Goal: Task Accomplishment & Management: Manage account settings

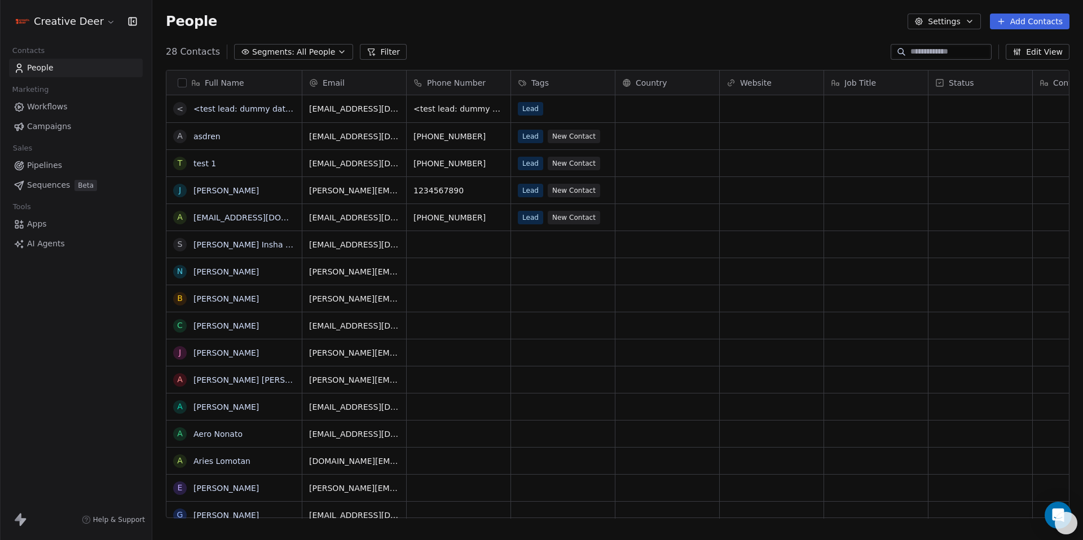
scroll to position [467, 922]
click at [44, 166] on span "Pipelines" at bounding box center [44, 166] width 35 height 12
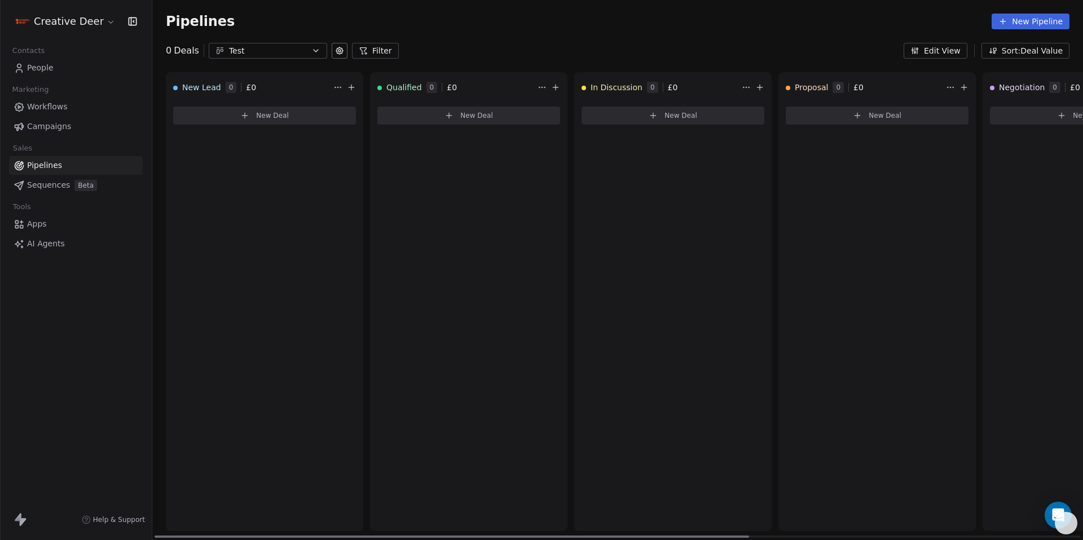
click at [268, 113] on span "New Deal" at bounding box center [272, 115] width 33 height 9
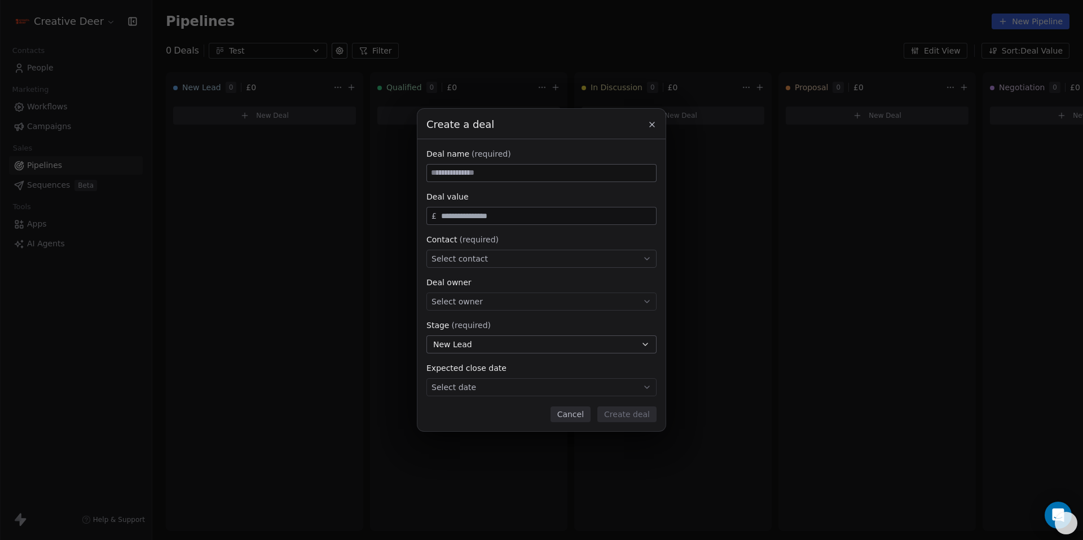
click at [268, 113] on div "Create a deal Deal name (required) Deal value £ Contact (required) Select conta…" at bounding box center [541, 270] width 1083 height 323
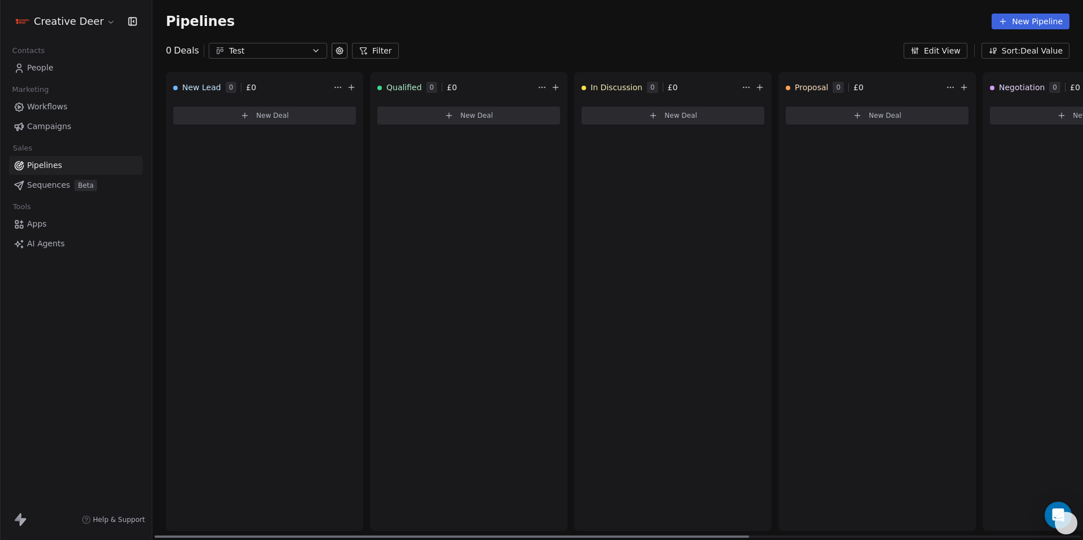
click at [268, 113] on span "New Deal" at bounding box center [272, 115] width 33 height 9
click at [268, 113] on div "Create a deal Deal name (required) Deal value £ Contact (required) Select conta…" at bounding box center [541, 270] width 1083 height 323
click at [268, 113] on span "New Deal" at bounding box center [272, 115] width 33 height 9
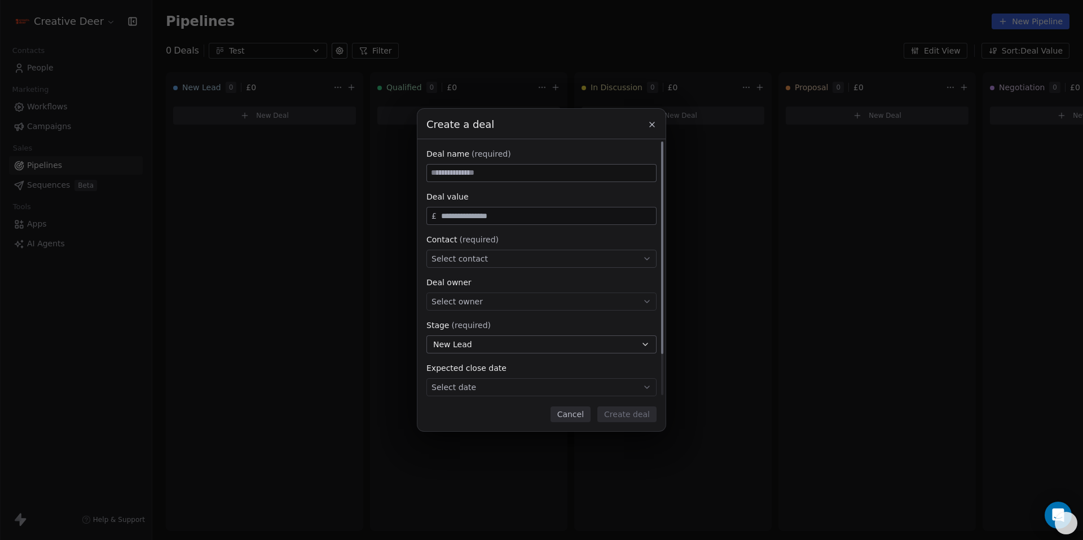
click at [449, 266] on div "Select contact" at bounding box center [541, 259] width 230 height 18
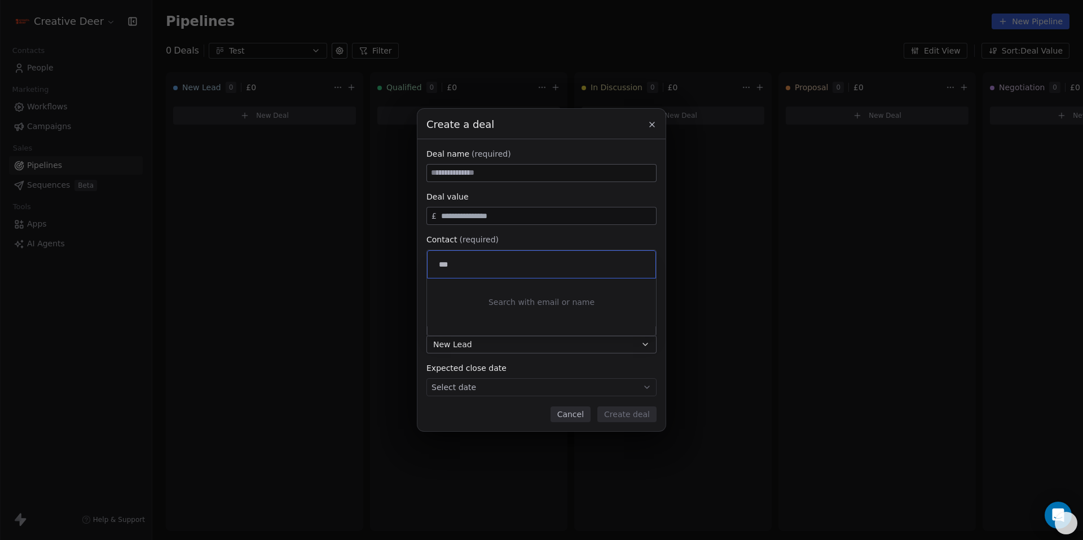
click at [496, 261] on input "***" at bounding box center [542, 264] width 212 height 12
click at [496, 262] on input "***" at bounding box center [542, 264] width 212 height 12
type input "******"
click at [652, 129] on div "Create a deal Deal name (required) Deal value £ Contact (required) Select conta…" at bounding box center [541, 270] width 1083 height 323
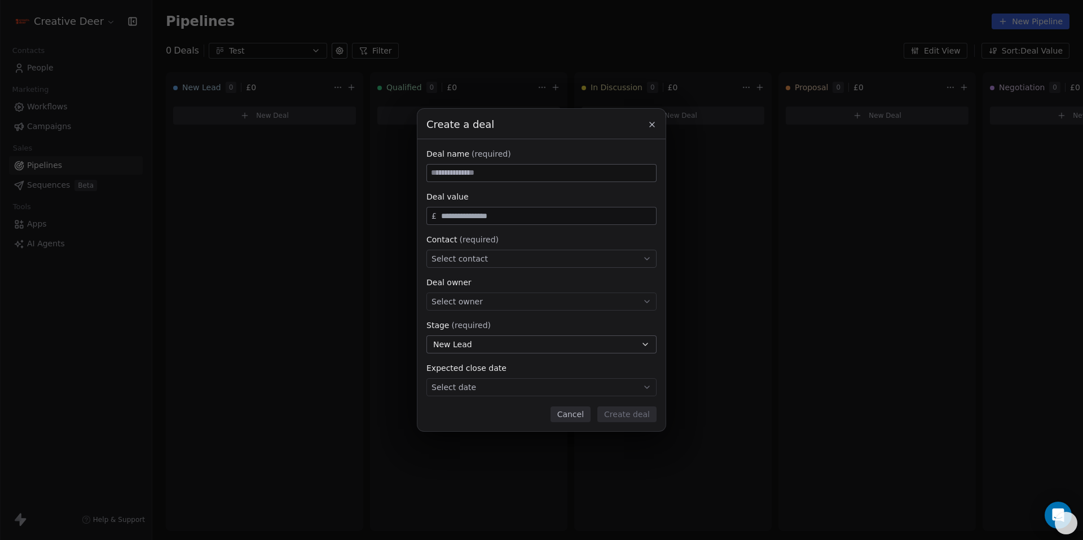
click at [652, 129] on icon at bounding box center [651, 124] width 9 height 9
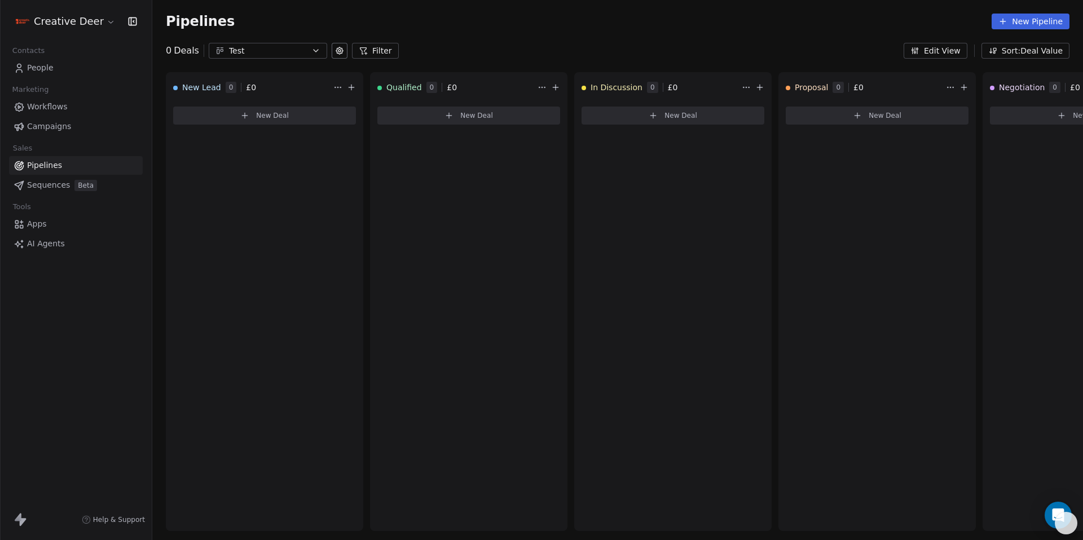
click at [64, 187] on span "Sequences" at bounding box center [48, 185] width 43 height 12
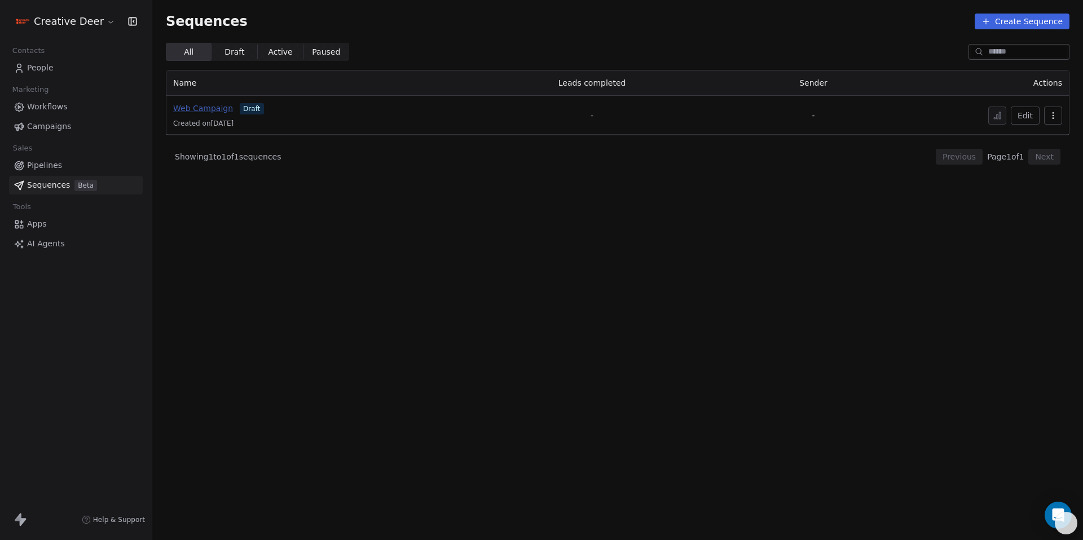
click at [197, 109] on span "Web Campaign" at bounding box center [203, 108] width 60 height 9
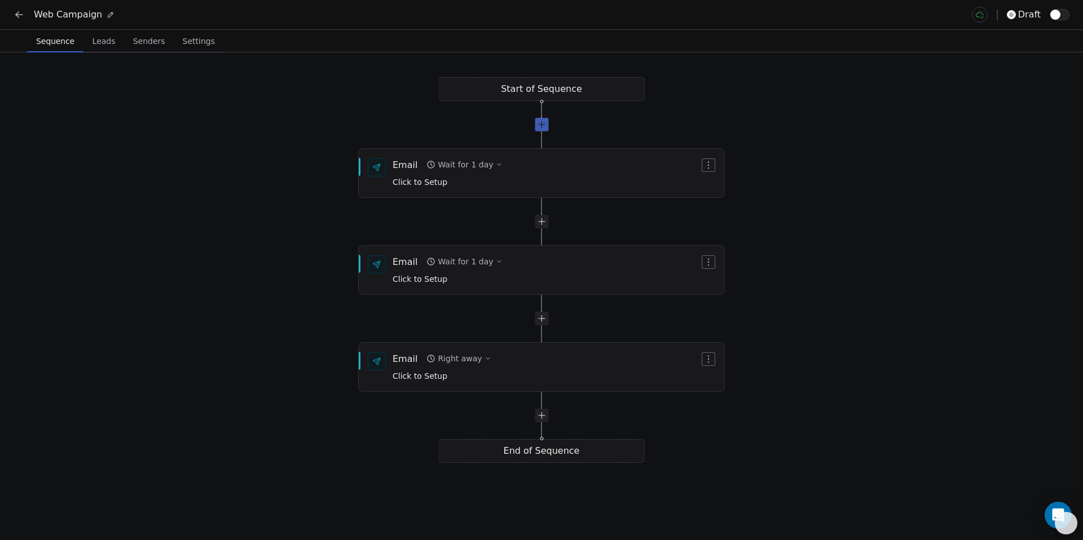
click at [541, 128] on div at bounding box center [542, 125] width 14 height 14
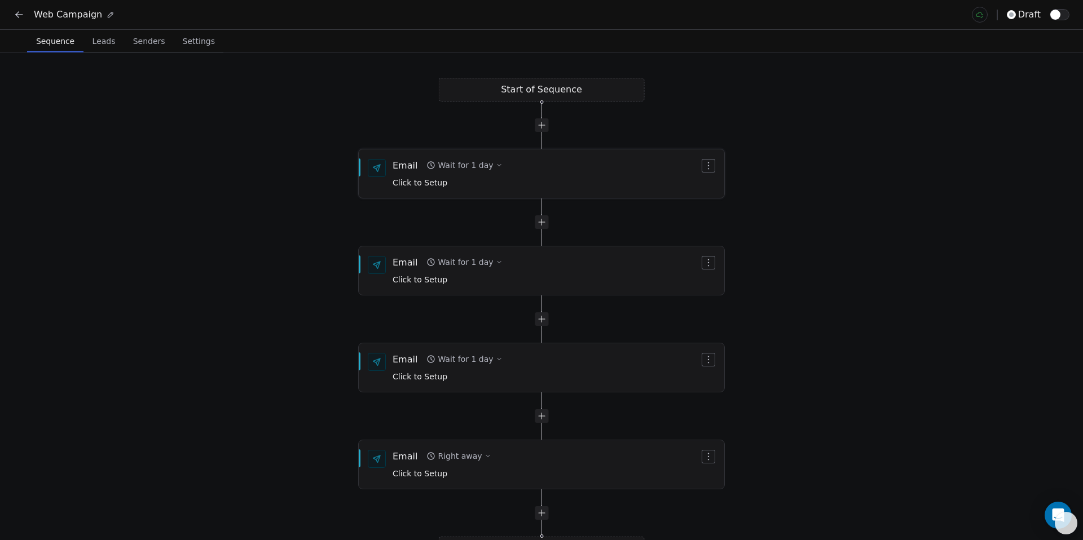
click at [426, 182] on span "Click to Setup" at bounding box center [419, 182] width 55 height 9
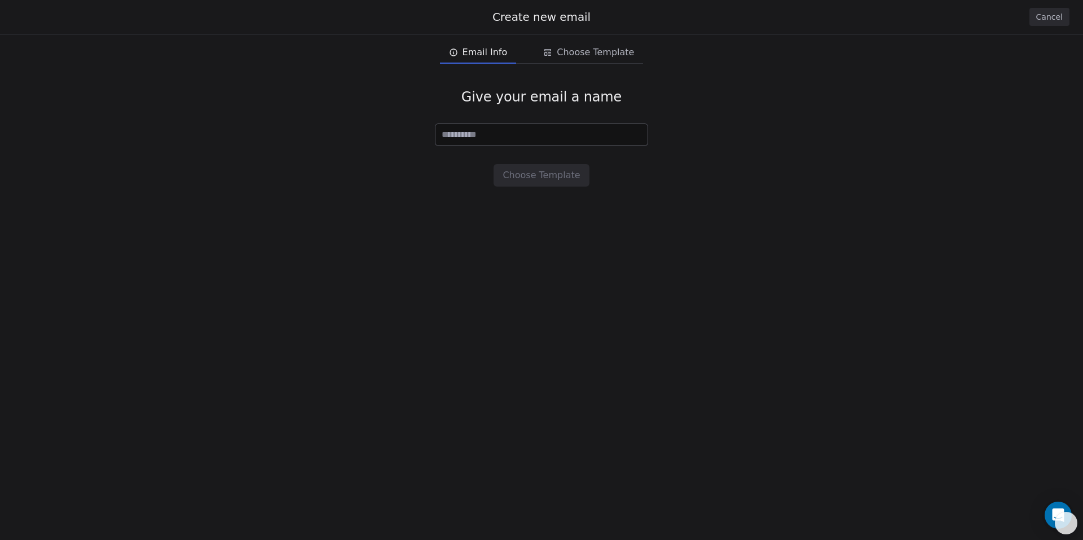
click at [467, 56] on span "Email Info" at bounding box center [484, 53] width 45 height 14
click at [475, 139] on input at bounding box center [541, 134] width 212 height 21
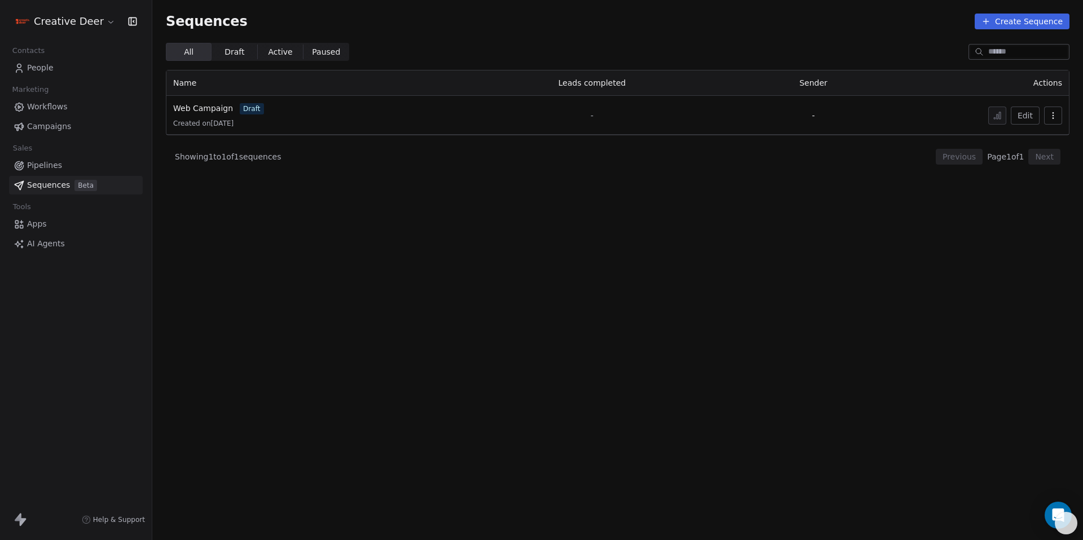
click at [1061, 118] on button "button" at bounding box center [1053, 116] width 18 height 18
click at [1026, 185] on div "Delete" at bounding box center [1021, 177] width 53 height 18
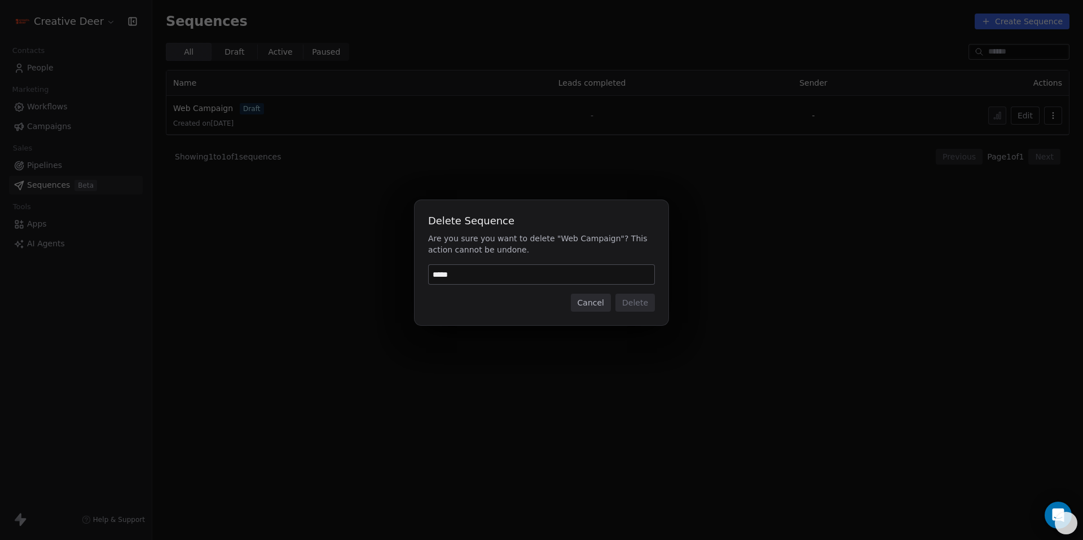
type input "******"
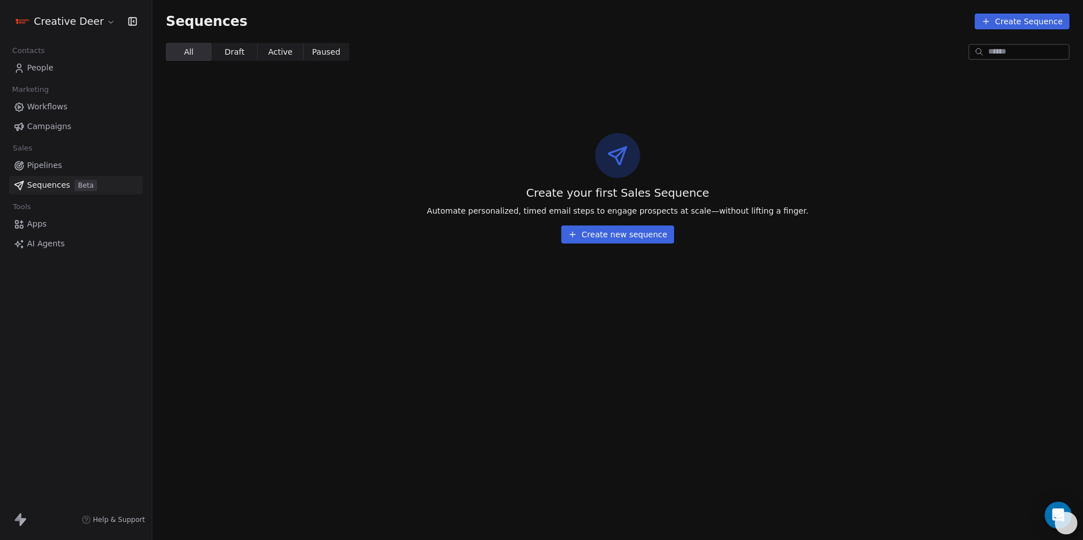
click at [579, 237] on button "Create new sequence" at bounding box center [617, 235] width 113 height 18
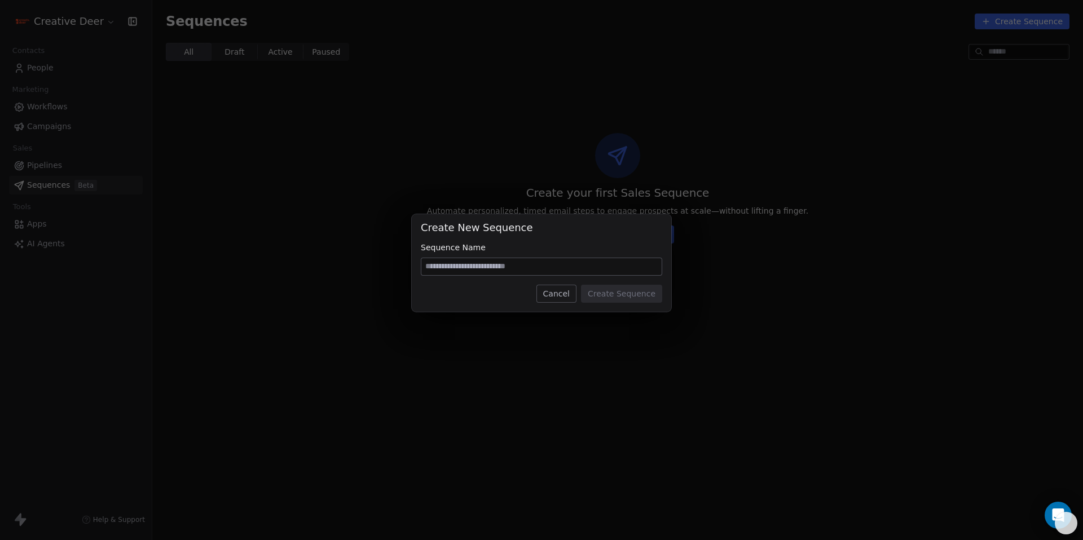
click at [519, 271] on input at bounding box center [541, 266] width 240 height 17
type input "****"
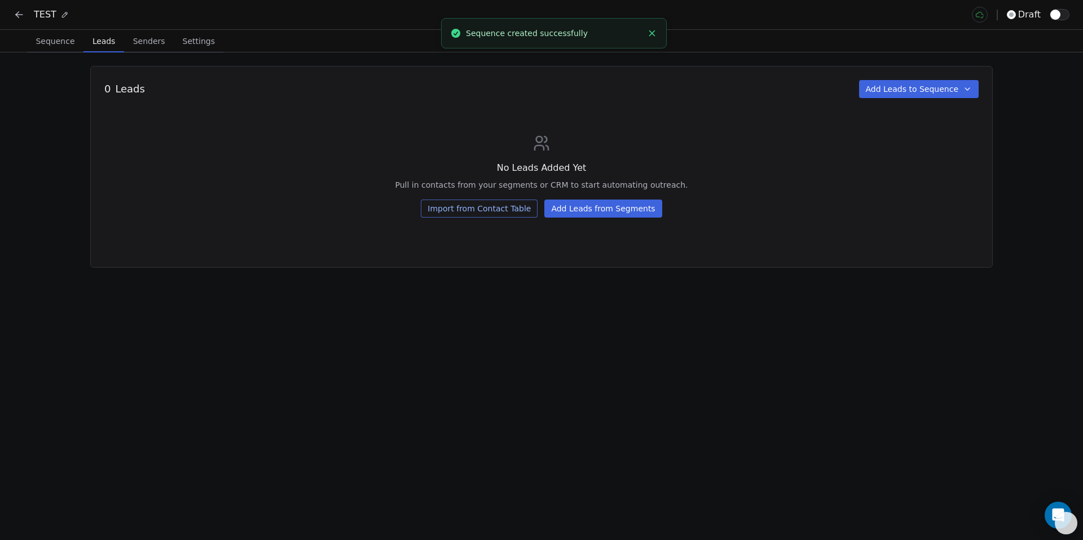
click at [95, 45] on span "Leads" at bounding box center [104, 41] width 32 height 16
click at [548, 213] on button "Add Leads from Segments" at bounding box center [602, 209] width 117 height 18
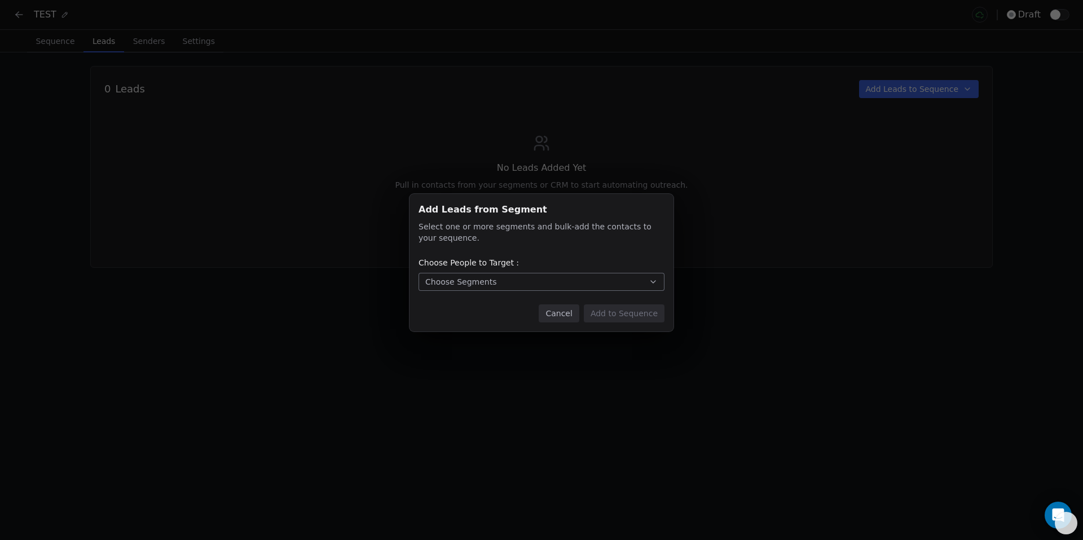
click at [465, 285] on div "Choose Segments" at bounding box center [460, 281] width 71 height 11
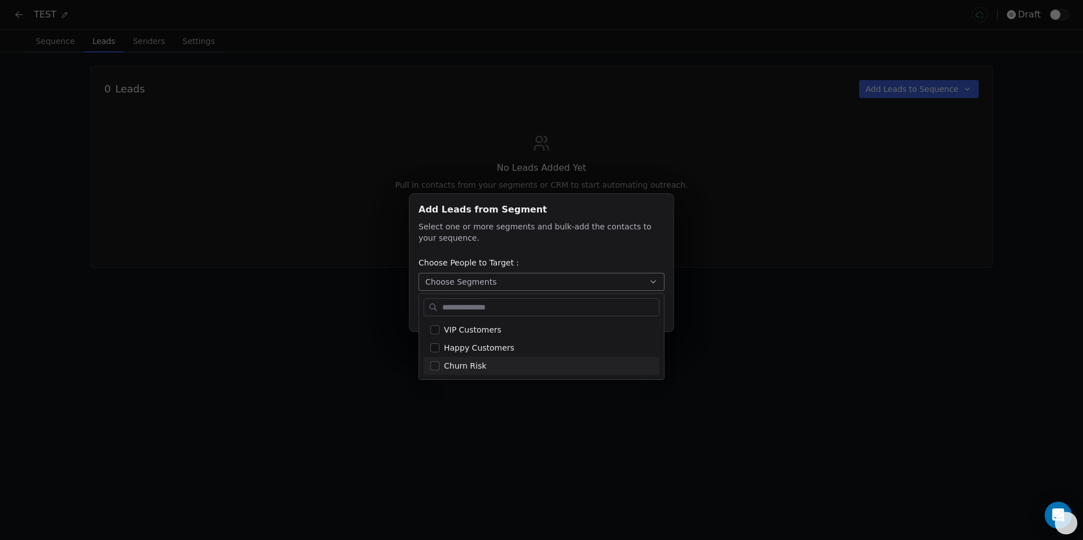
click at [267, 385] on div "Add Leads from Segment Add Leads from Segment Select one or more segments and b…" at bounding box center [541, 270] width 1083 height 540
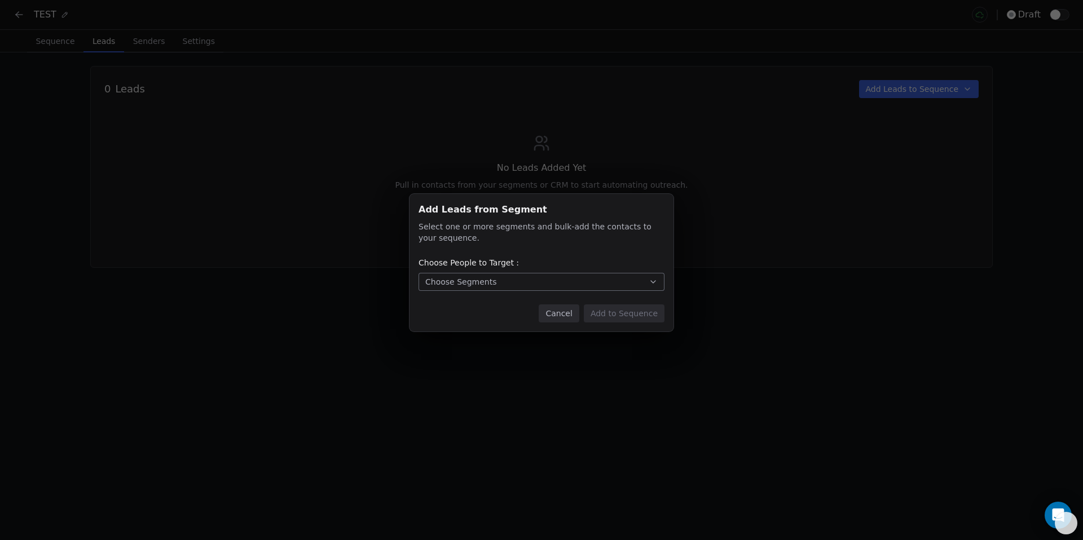
click at [559, 321] on button "Cancel" at bounding box center [559, 314] width 40 height 18
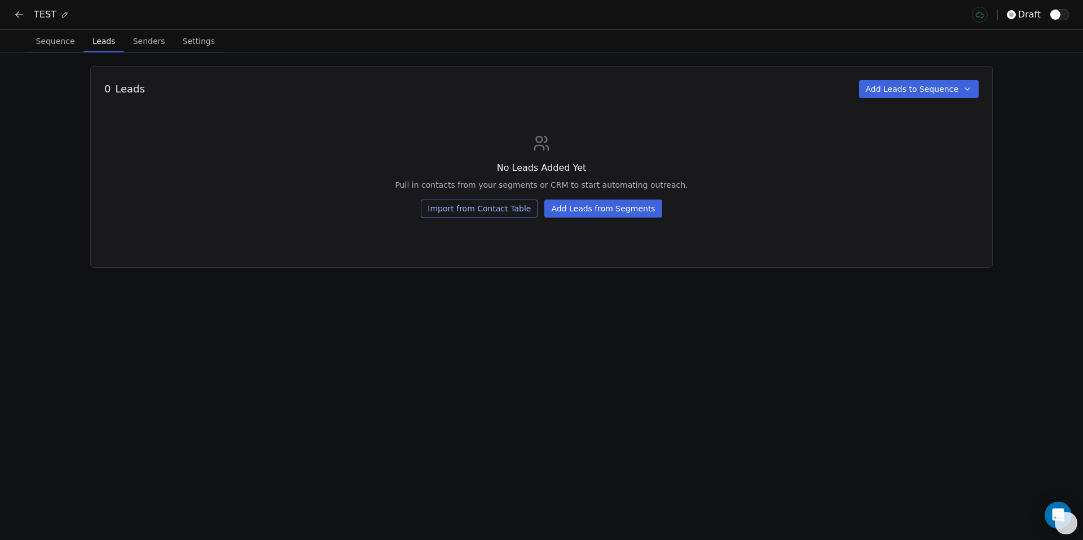
click at [19, 15] on icon at bounding box center [19, 15] width 7 height 0
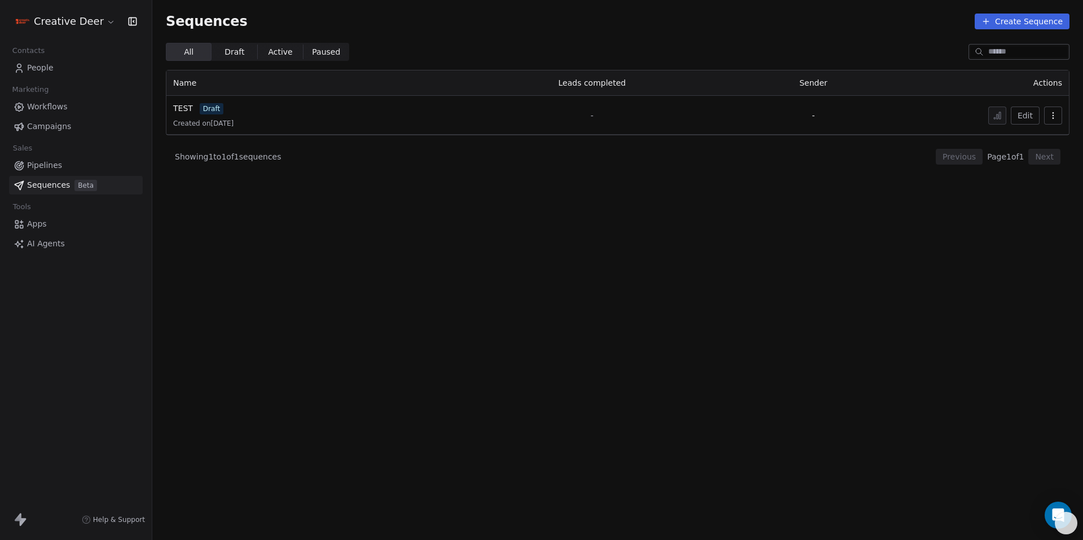
click at [51, 73] on span "People" at bounding box center [40, 68] width 27 height 12
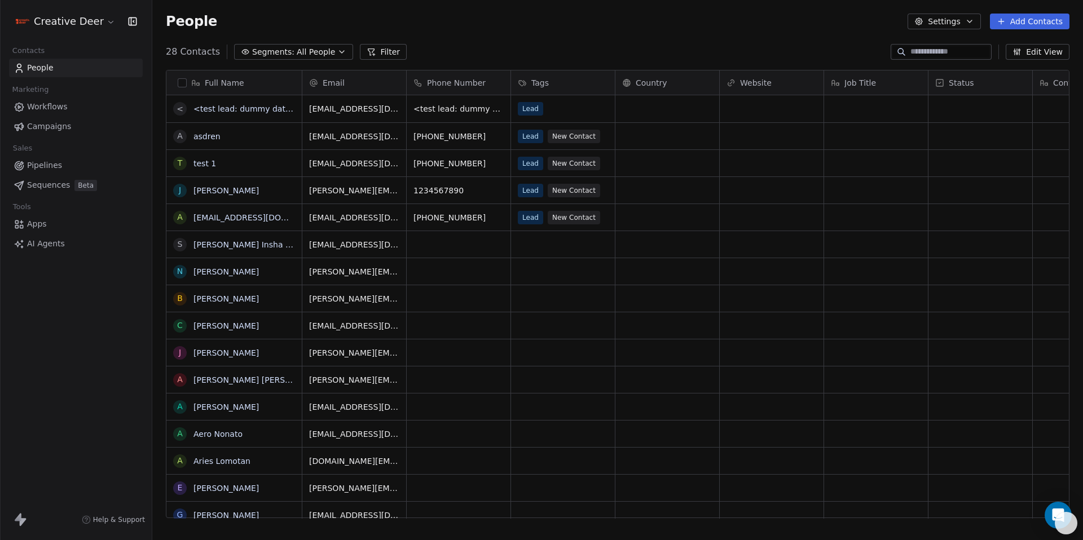
scroll to position [467, 922]
click at [264, 56] on span "Segments:" at bounding box center [273, 52] width 42 height 12
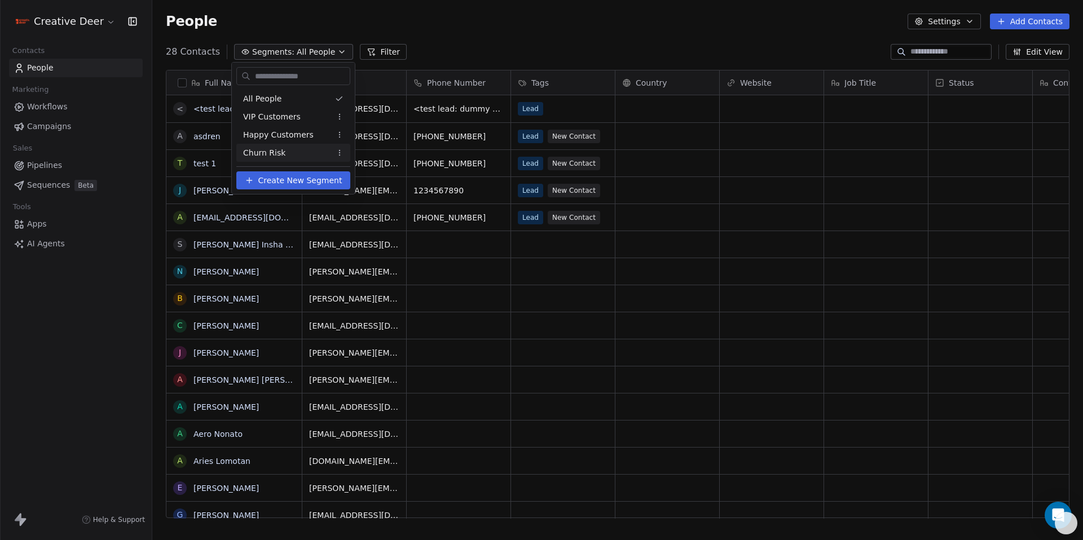
click at [311, 179] on span "Create New Segment" at bounding box center [300, 181] width 84 height 12
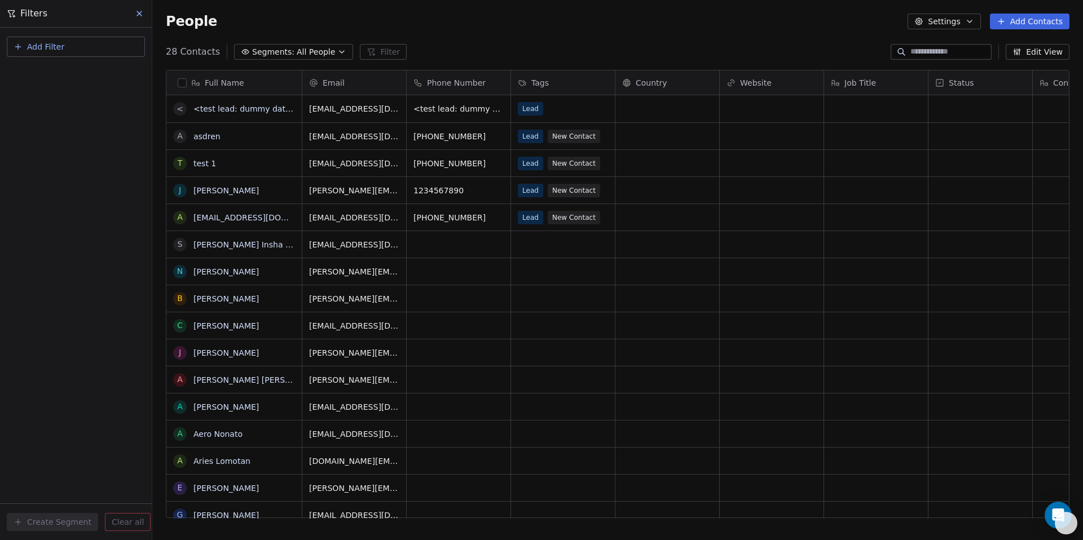
click at [71, 55] on button "Add Filter" at bounding box center [76, 47] width 138 height 20
click at [61, 94] on span "Contact activity" at bounding box center [50, 92] width 63 height 12
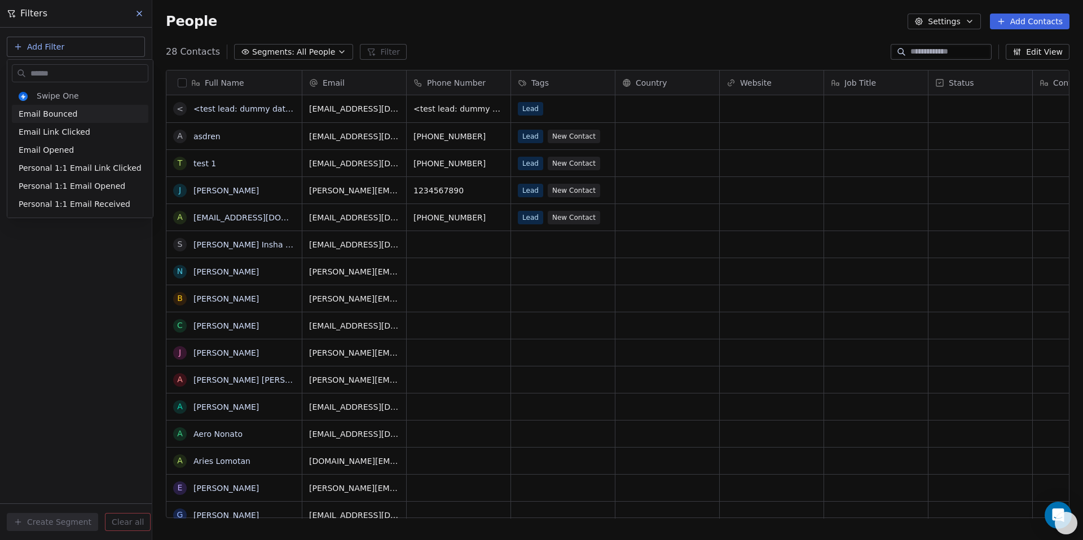
click at [23, 54] on html "Creative Deer Contacts People Marketing Workflows Campaigns Sales Pipelines Seq…" at bounding box center [541, 270] width 1083 height 540
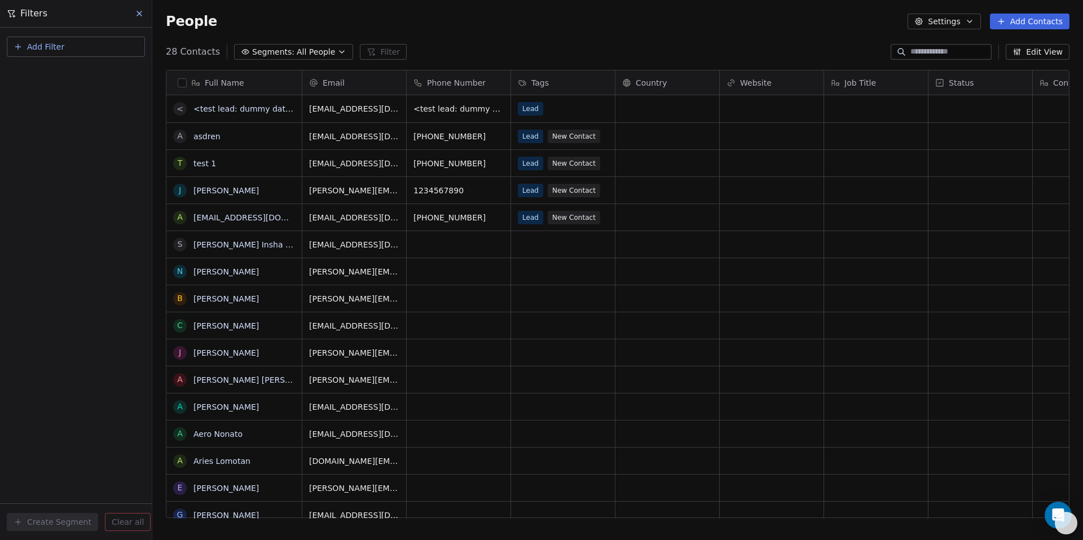
click at [23, 51] on button "Add Filter" at bounding box center [76, 47] width 138 height 20
click at [33, 73] on span "Contact properties" at bounding box center [55, 74] width 73 height 12
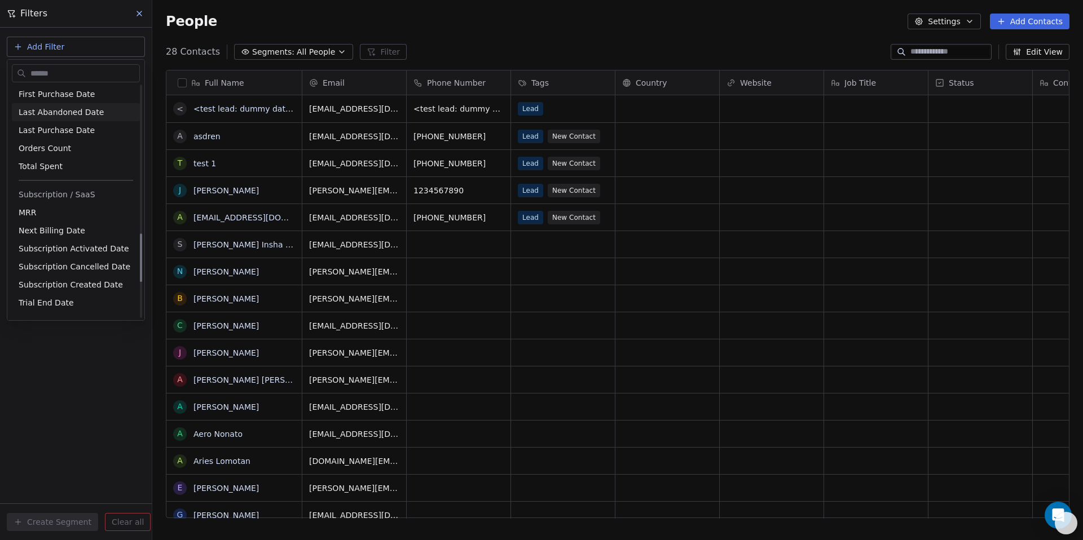
scroll to position [879, 0]
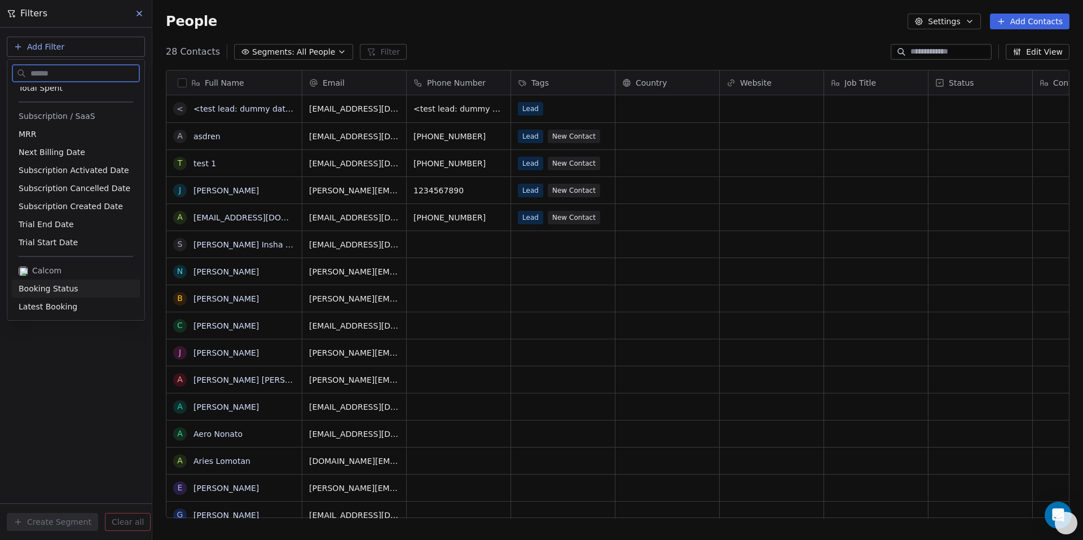
click at [57, 296] on div "Booking Status" at bounding box center [76, 289] width 128 height 18
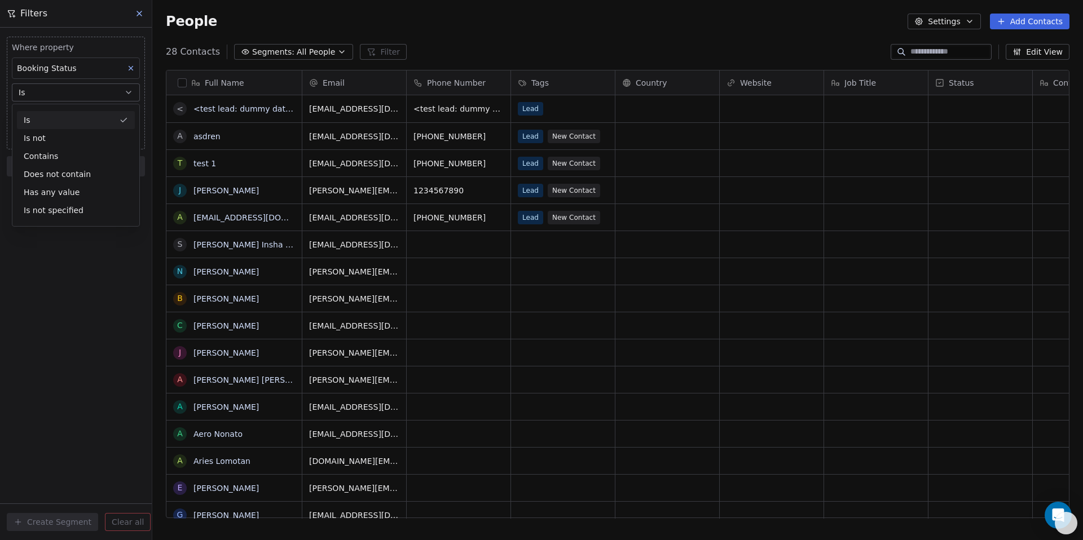
click at [63, 90] on button "Is" at bounding box center [76, 92] width 128 height 18
click at [58, 114] on input at bounding box center [75, 115] width 127 height 17
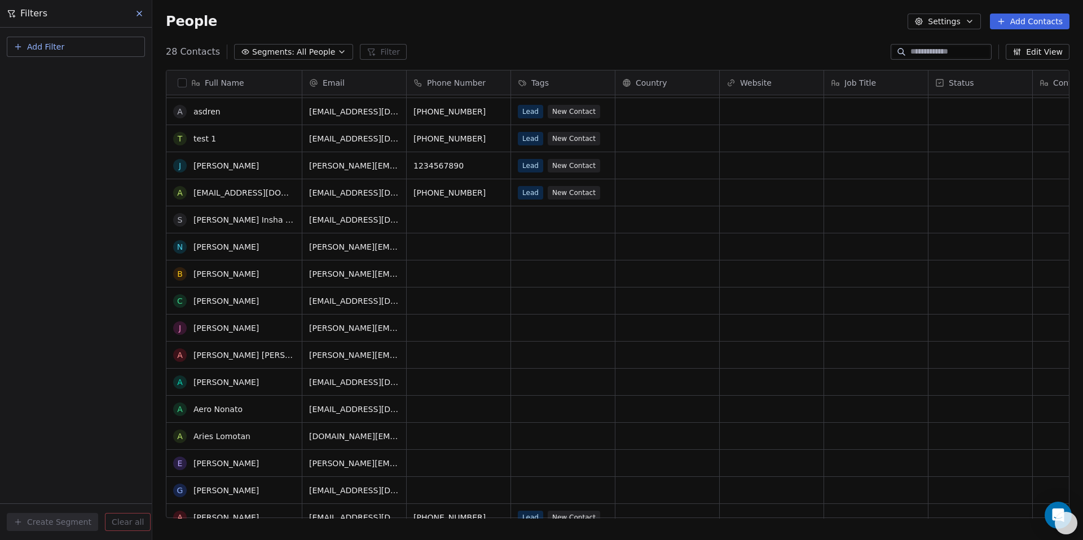
scroll to position [0, 0]
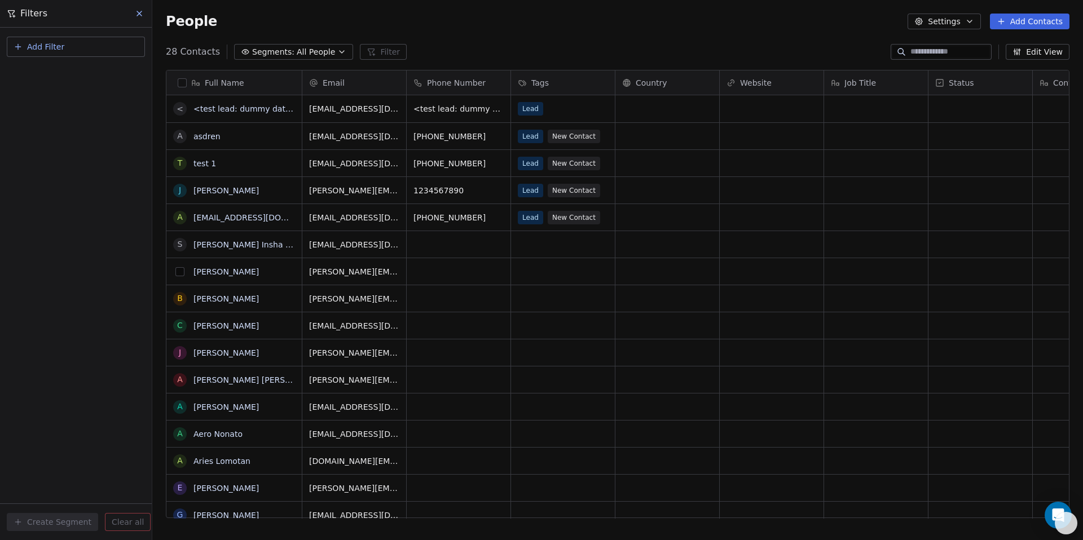
click at [182, 273] on button "grid" at bounding box center [179, 271] width 9 height 9
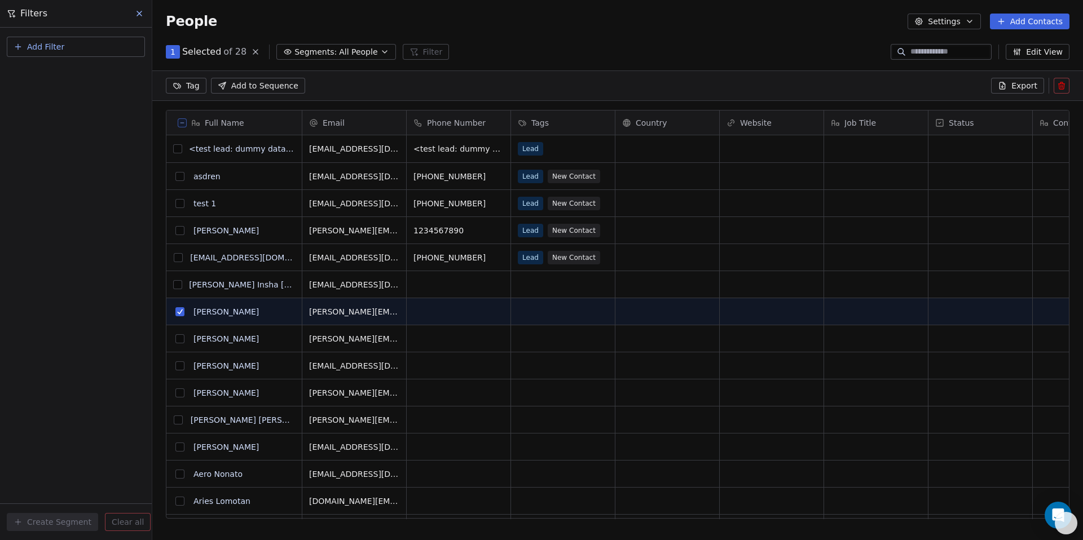
scroll to position [427, 922]
click at [180, 338] on button "grid" at bounding box center [179, 338] width 9 height 9
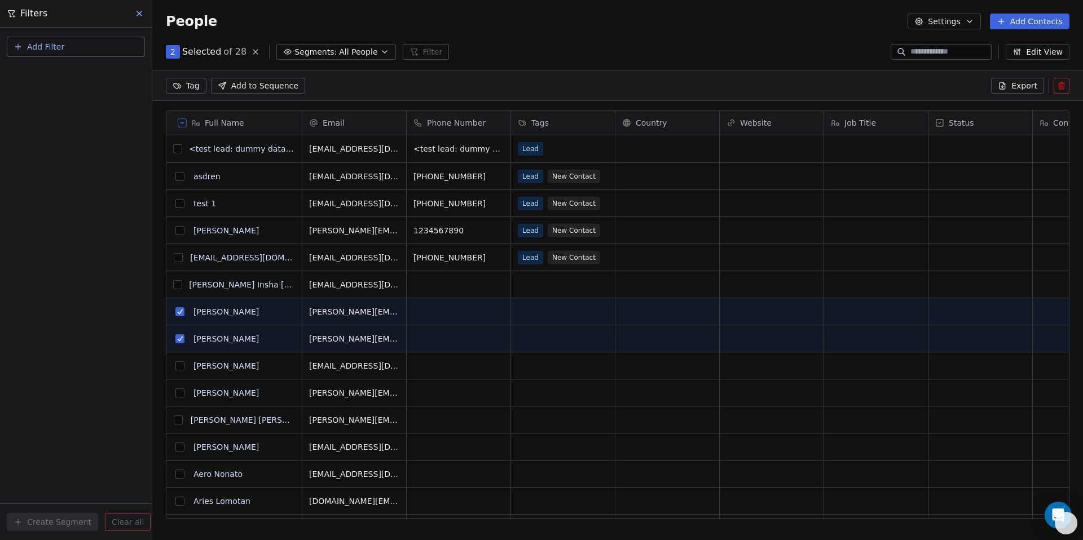
click at [365, 50] on span "All People" at bounding box center [358, 52] width 38 height 12
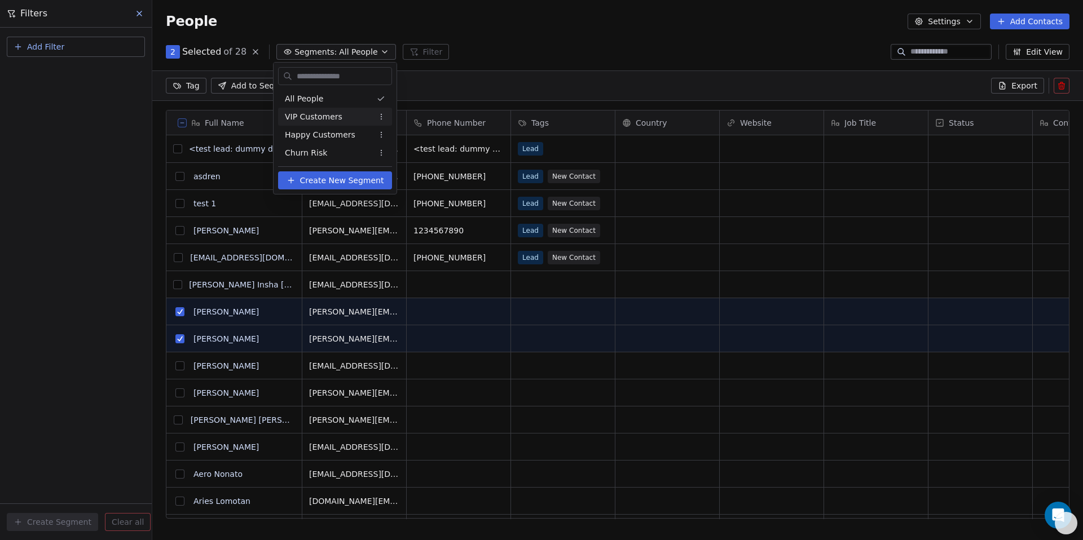
click at [339, 116] on div "VIP Customers" at bounding box center [335, 117] width 114 height 18
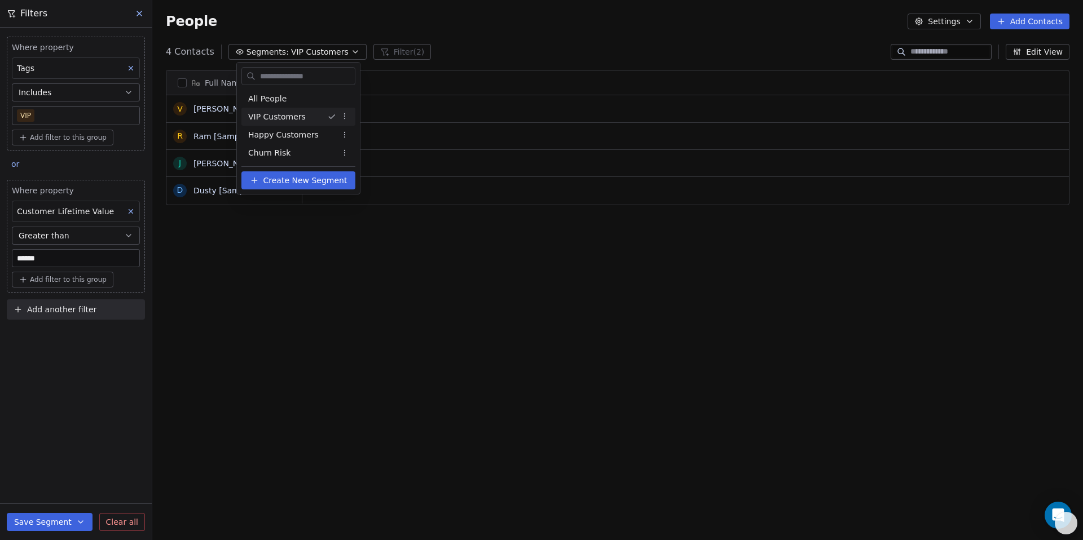
scroll to position [467, 922]
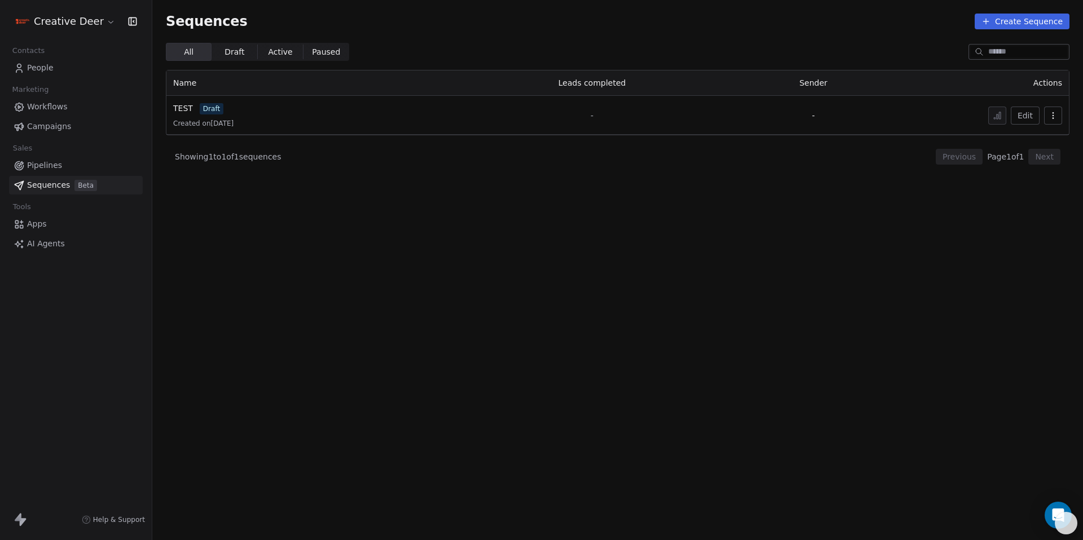
click at [43, 122] on span "Campaigns" at bounding box center [49, 127] width 44 height 12
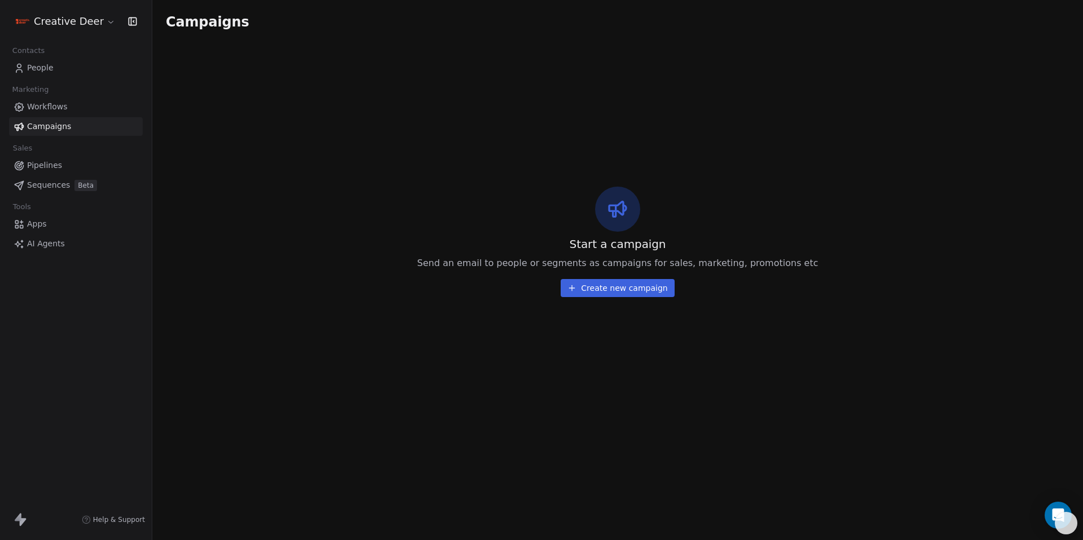
click at [642, 295] on button "Create new campaign" at bounding box center [617, 288] width 113 height 18
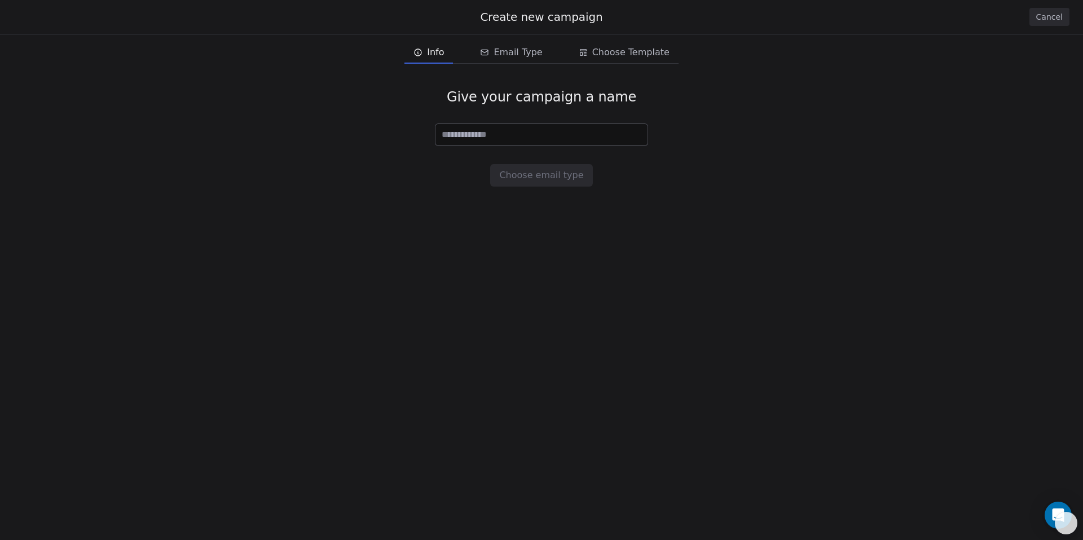
click at [514, 133] on input at bounding box center [541, 134] width 212 height 21
type input "**********"
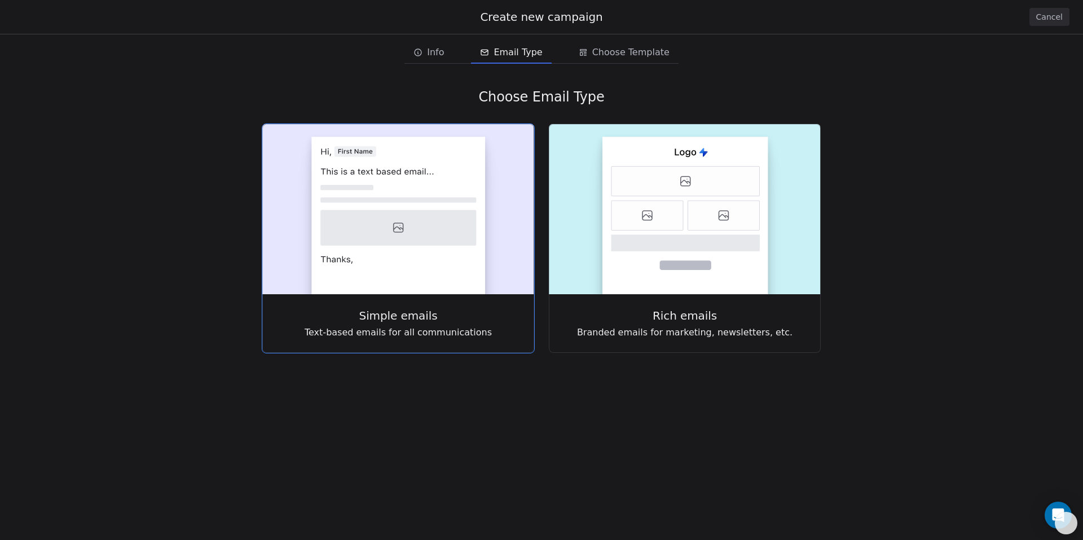
click at [392, 327] on span "Text-based emails for all communications" at bounding box center [398, 333] width 187 height 14
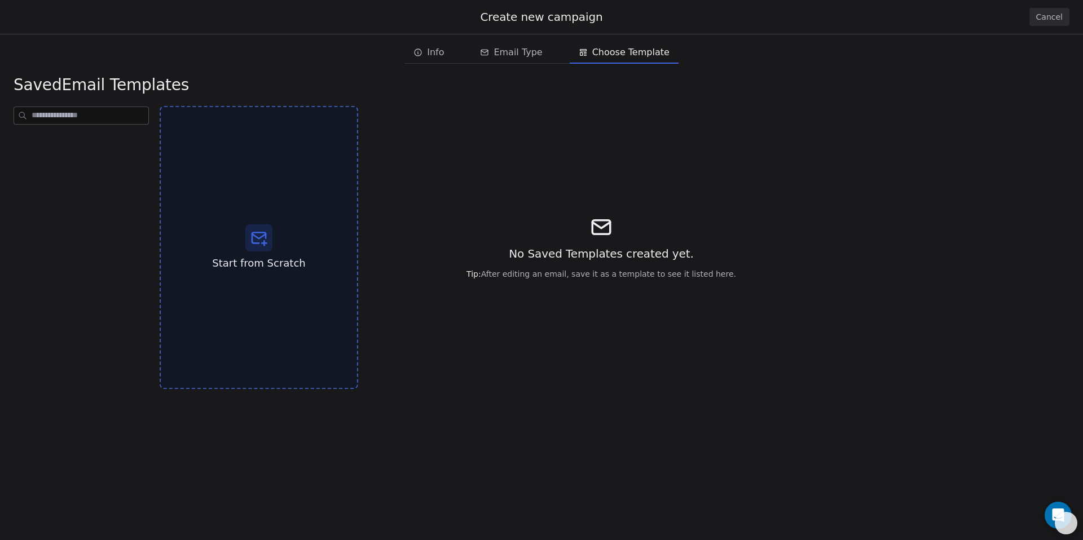
click at [319, 314] on div "Start from Scratch" at bounding box center [259, 248] width 199 height 284
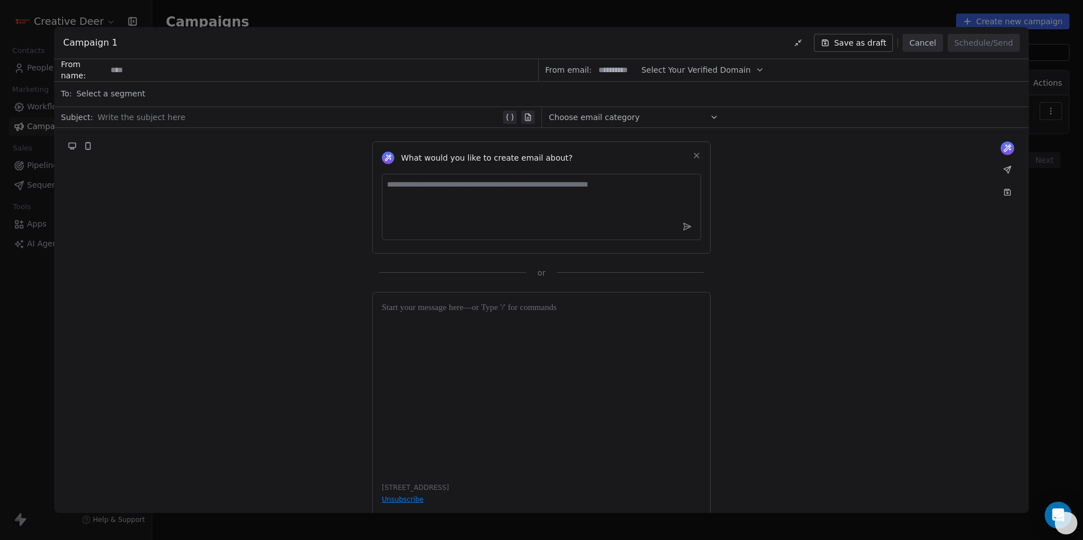
click at [167, 78] on input at bounding box center [322, 70] width 431 height 21
click at [163, 88] on div "Select a segment" at bounding box center [549, 93] width 946 height 25
click at [122, 289] on div "What would you like to create email about? or Creative Deer, [STREET_ADDRESS] U…" at bounding box center [541, 332] width 974 height 409
click at [147, 129] on div "What would you like to create email about? or" at bounding box center [541, 203] width 974 height 151
click at [147, 124] on div "Write the subject here" at bounding box center [307, 117] width 419 height 18
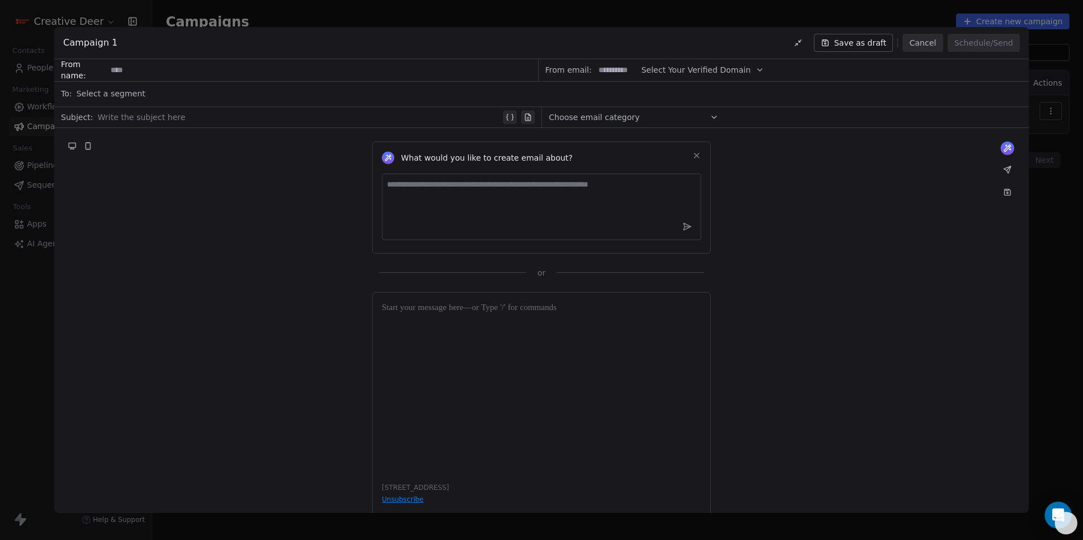
click at [145, 88] on div "Select a segment" at bounding box center [549, 93] width 946 height 25
click at [144, 95] on div "Select a segment" at bounding box center [549, 93] width 946 height 25
click at [919, 43] on button "Cancel" at bounding box center [922, 43] width 40 height 18
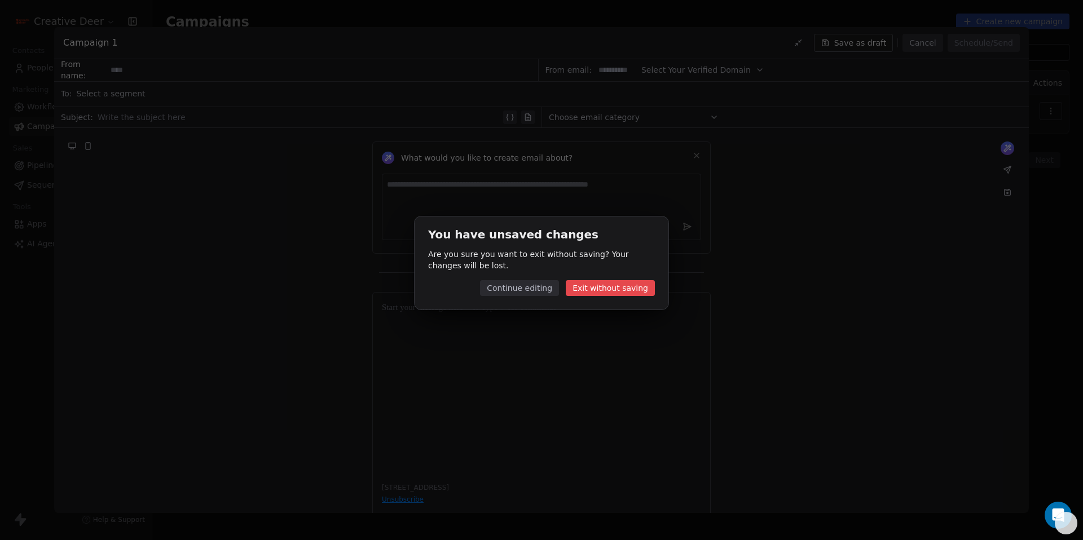
click at [629, 284] on button "Exit without saving" at bounding box center [610, 288] width 89 height 16
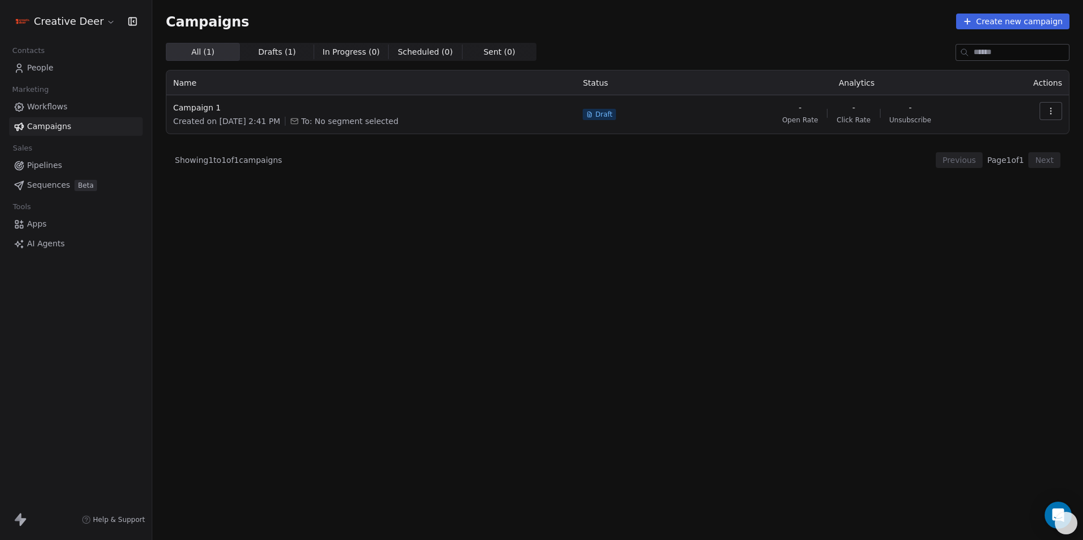
click at [49, 67] on span "People" at bounding box center [40, 68] width 27 height 12
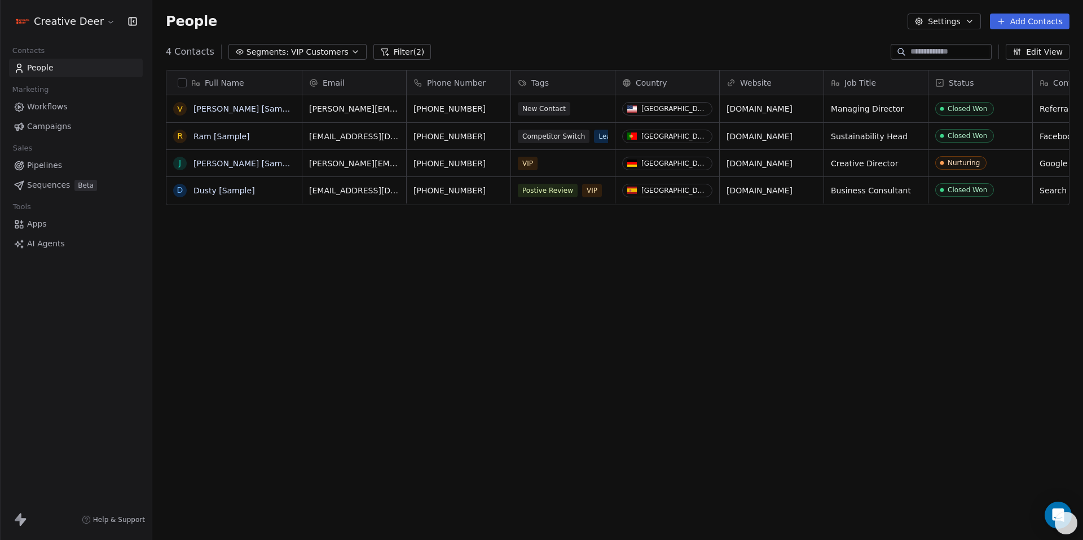
scroll to position [467, 922]
click at [334, 51] on span "VIP Customers" at bounding box center [320, 52] width 58 height 12
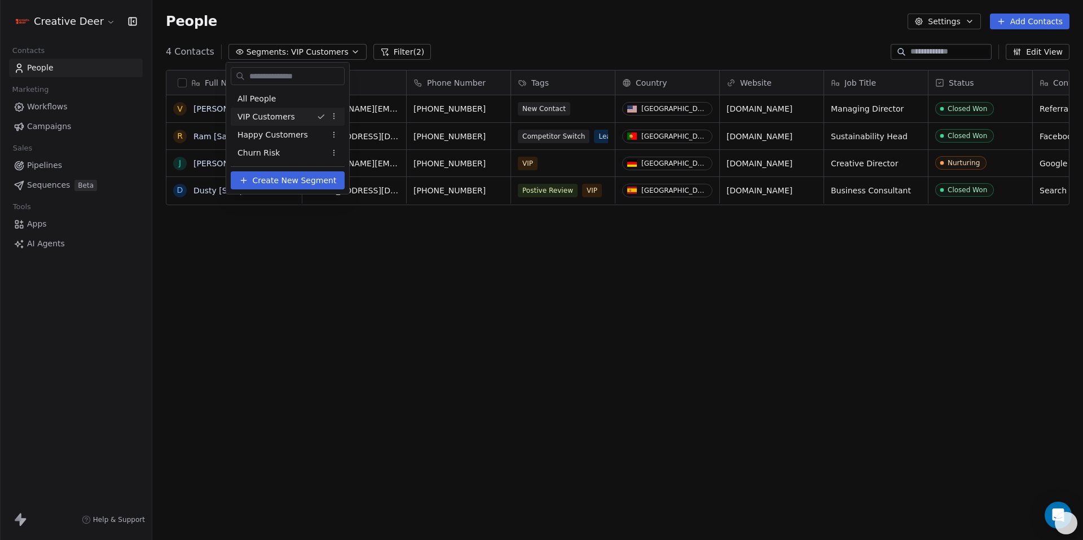
click at [405, 58] on html "Creative Deer Contacts People Marketing Workflows Campaigns Sales Pipelines Seq…" at bounding box center [541, 270] width 1083 height 540
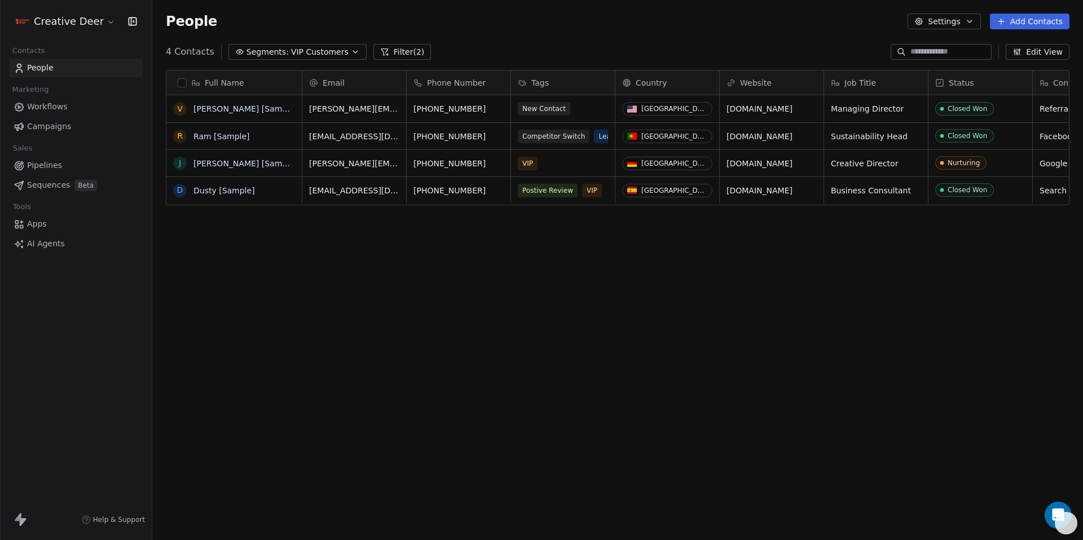
click at [405, 54] on button "Filter (2)" at bounding box center [402, 52] width 58 height 16
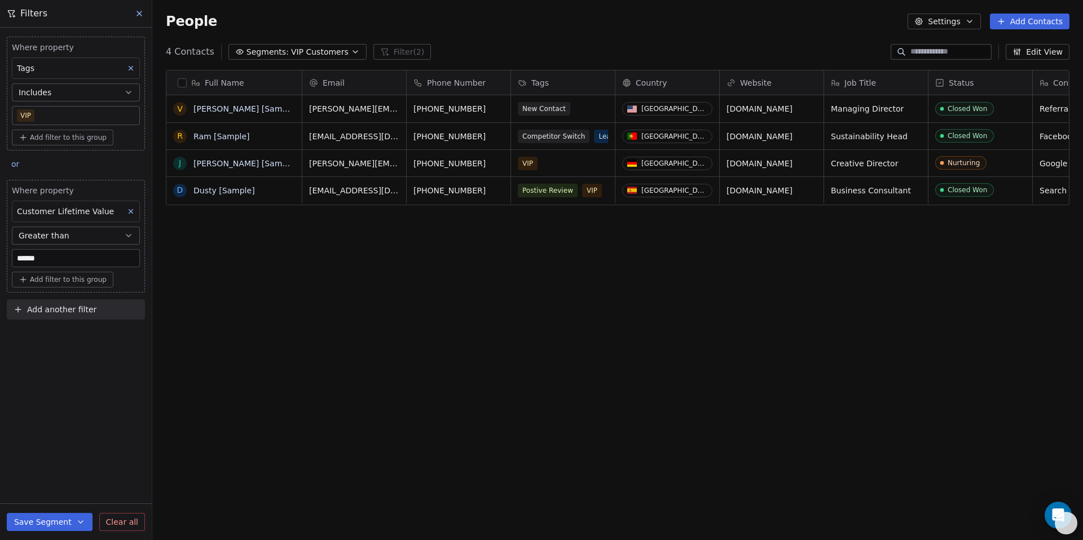
click at [309, 51] on span "VIP Customers" at bounding box center [320, 52] width 58 height 12
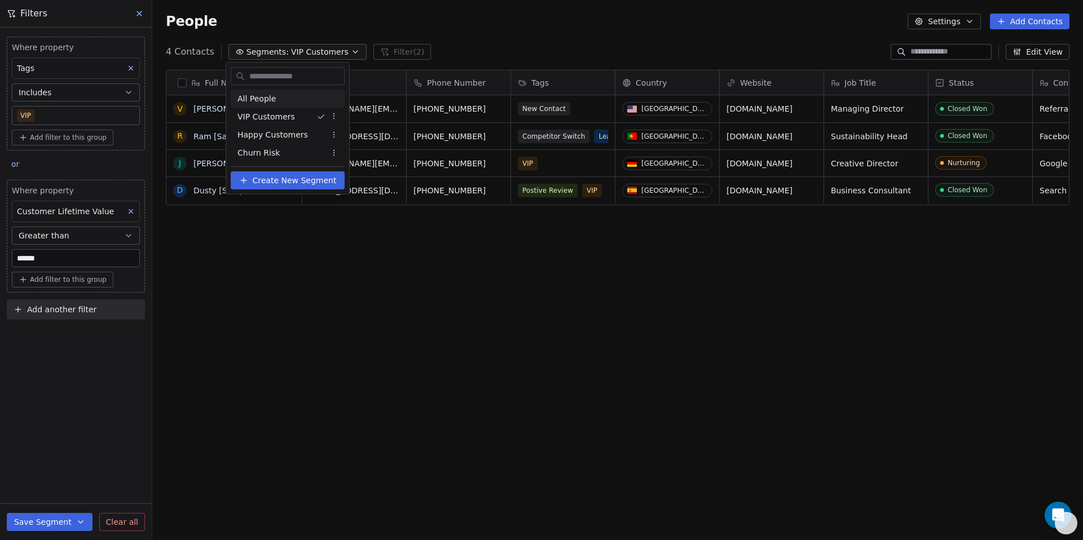
click at [275, 107] on div "All People" at bounding box center [288, 99] width 114 height 18
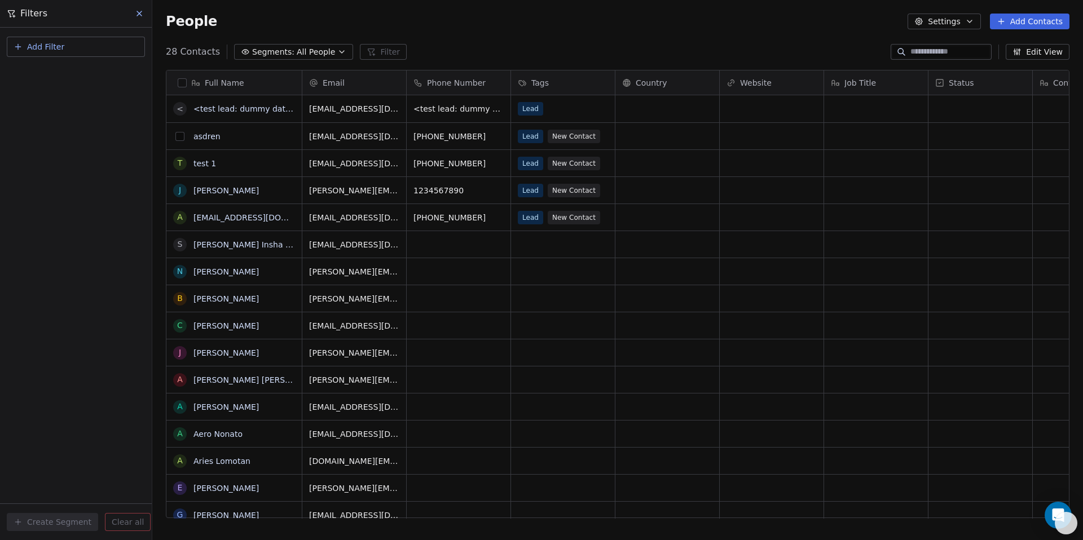
click at [179, 138] on button "grid" at bounding box center [179, 136] width 9 height 9
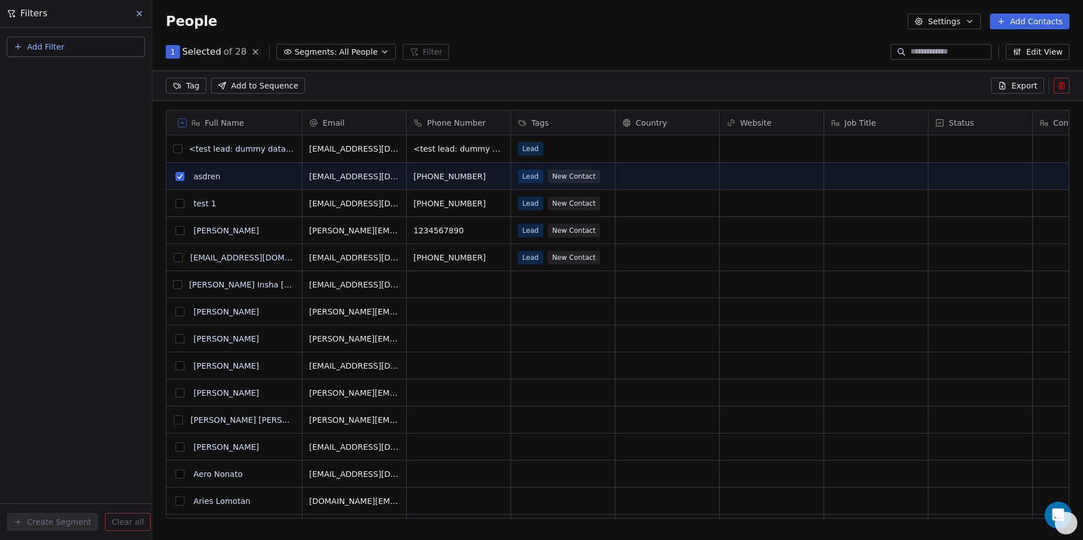
scroll to position [427, 922]
click at [204, 179] on link "asdren" at bounding box center [206, 176] width 27 height 9
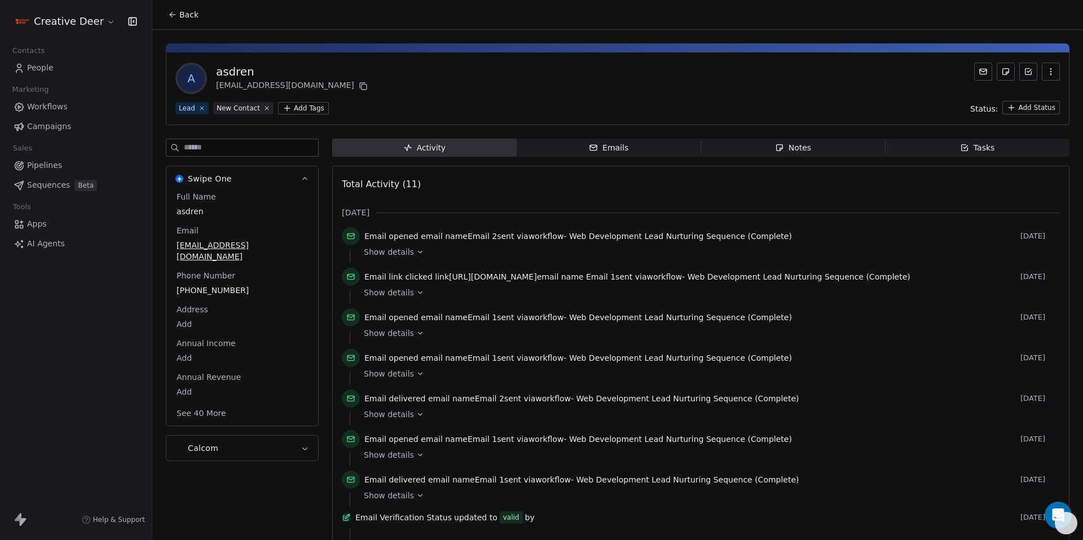
click at [1050, 72] on icon "button" at bounding box center [1050, 71] width 1 height 1
click at [406, 78] on div "a asdren [EMAIL_ADDRESS][DOMAIN_NAME]" at bounding box center [617, 79] width 884 height 32
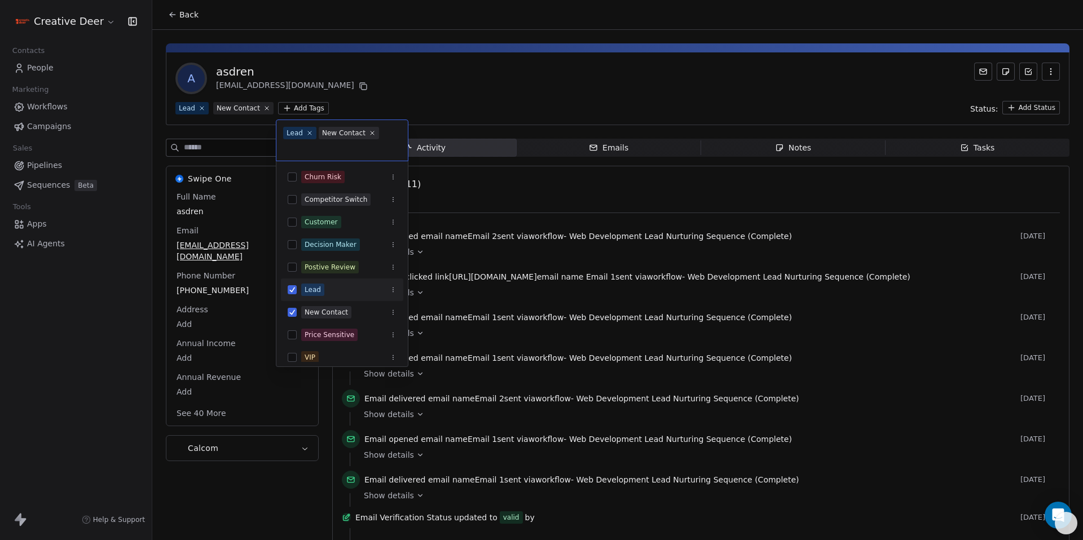
click at [289, 107] on html "Creative Deer Contacts People Marketing Workflows Campaigns Sales Pipelines Seq…" at bounding box center [541, 270] width 1083 height 540
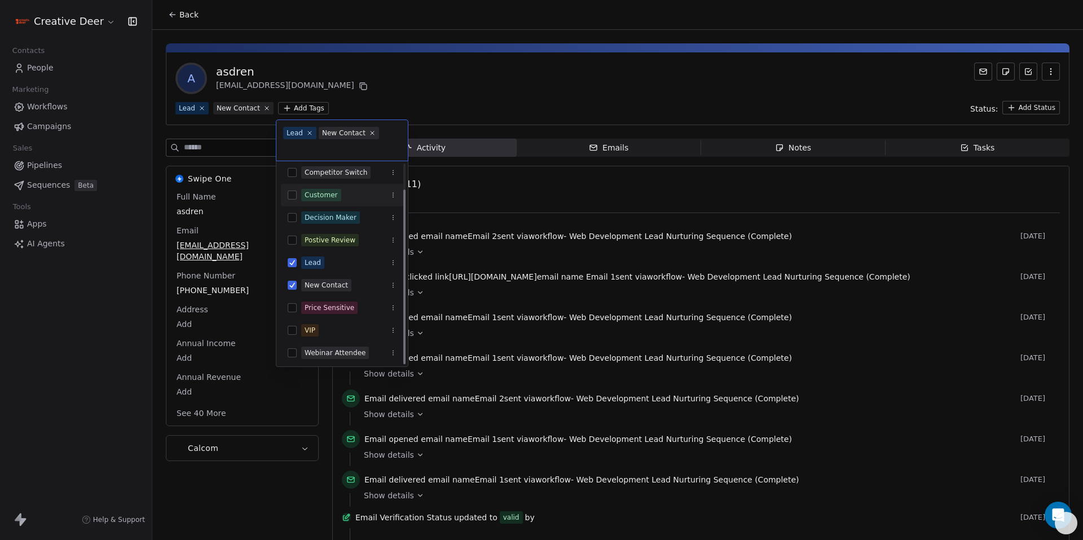
scroll to position [29, 0]
click at [294, 332] on button "Suggestions" at bounding box center [292, 328] width 9 height 9
click at [465, 107] on html "Creative Deer Contacts People Marketing Workflows Campaigns Sales Pipelines Seq…" at bounding box center [541, 270] width 1083 height 540
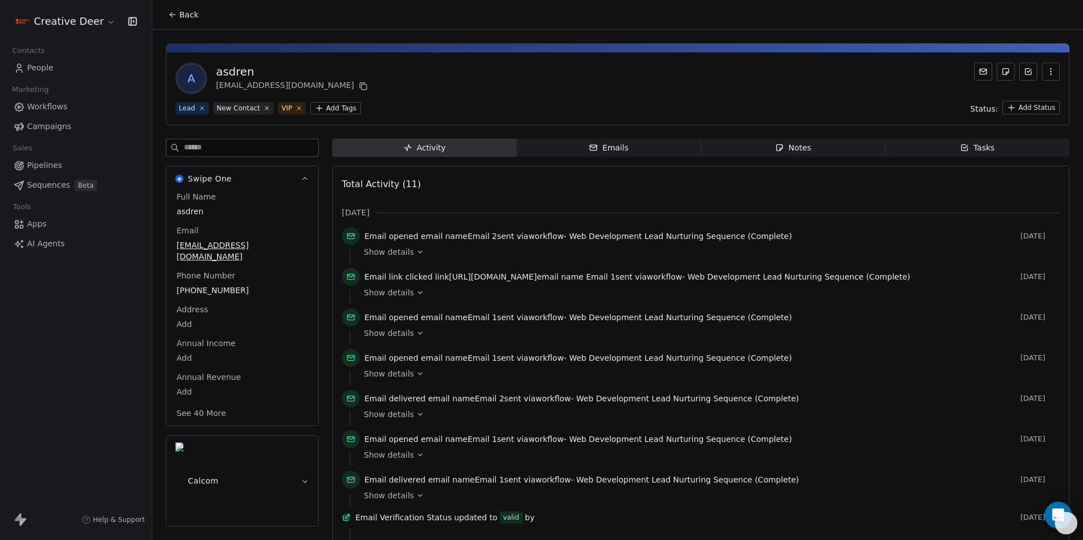
click at [214, 444] on button "Calcom" at bounding box center [242, 481] width 152 height 90
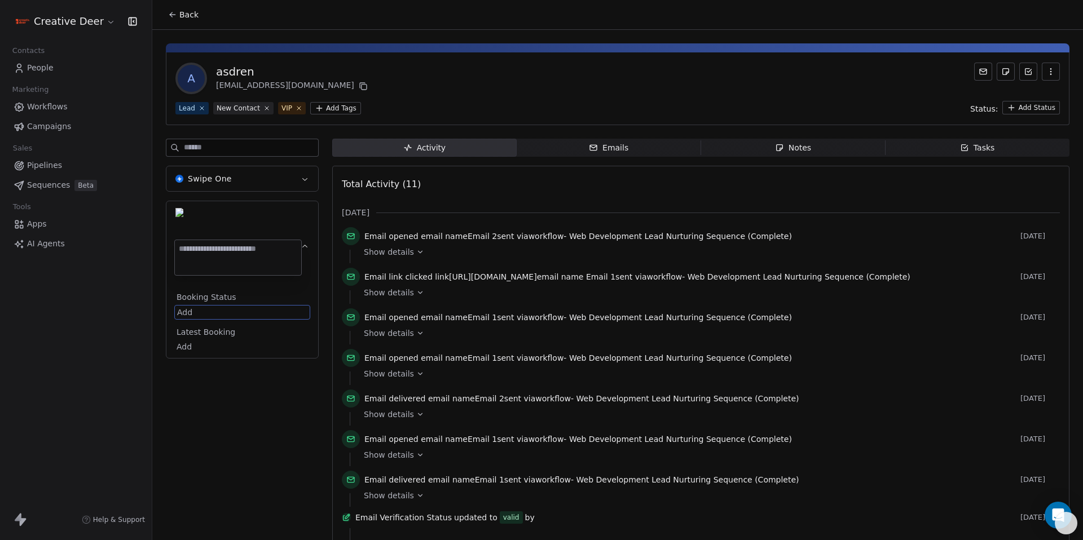
click at [188, 248] on body "Creative Deer Contacts People Marketing Workflows Campaigns Sales Pipelines Seq…" at bounding box center [541, 270] width 1083 height 540
click at [305, 215] on html "Creative Deer Contacts People Marketing Workflows Campaigns Sales Pipelines Seq…" at bounding box center [541, 270] width 1083 height 540
click at [43, 128] on span "Campaigns" at bounding box center [49, 127] width 44 height 12
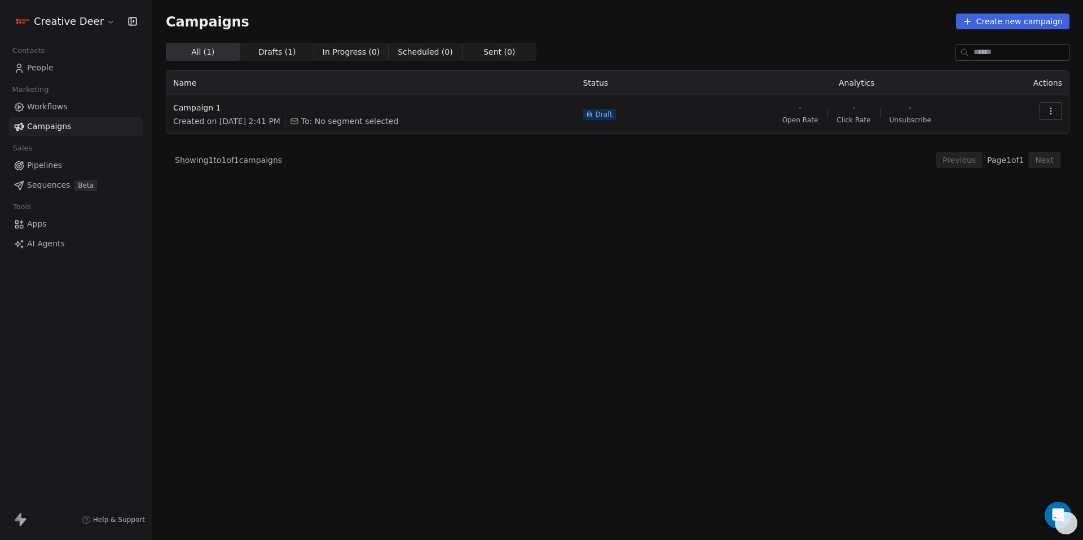
click at [276, 59] on span "Drafts ( 1 ) Drafts ( 1 )" at bounding box center [277, 52] width 74 height 18
click at [198, 108] on span "Campaign 1" at bounding box center [371, 107] width 396 height 11
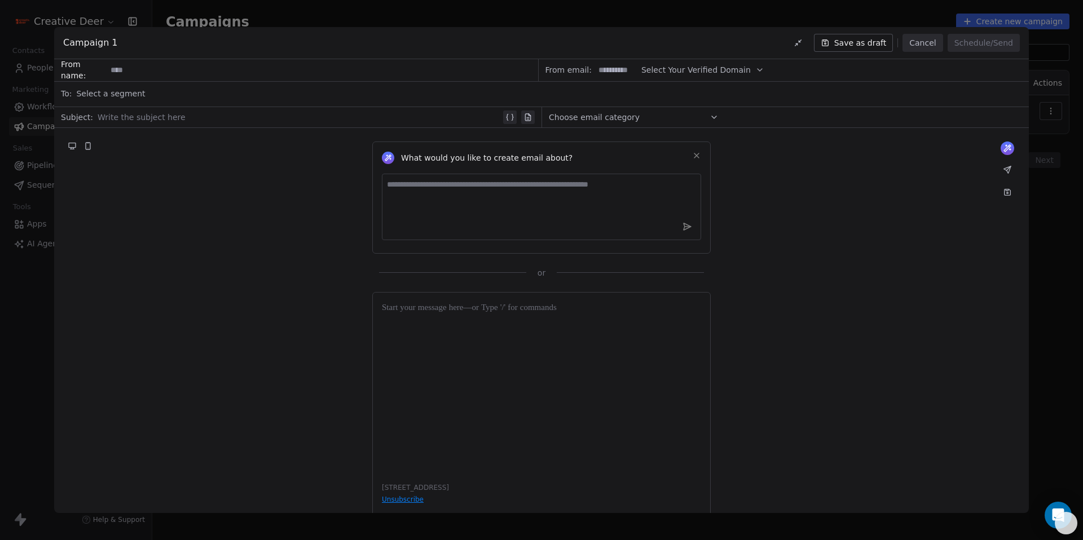
click at [135, 95] on span "Select a segment" at bounding box center [110, 93] width 69 height 11
click at [108, 165] on span "VIP Customers" at bounding box center [115, 166] width 58 height 11
click at [307, 164] on div "What would you like to create email about? or" at bounding box center [541, 203] width 974 height 151
click at [42, 111] on div "Campaign 1 Save as draft Cancel Schedule/Send From name: From email: Select You…" at bounding box center [541, 270] width 1083 height 540
click at [41, 67] on div "Campaign 1 Save as draft Cancel Schedule/Send From name: From email: Select You…" at bounding box center [541, 270] width 1083 height 540
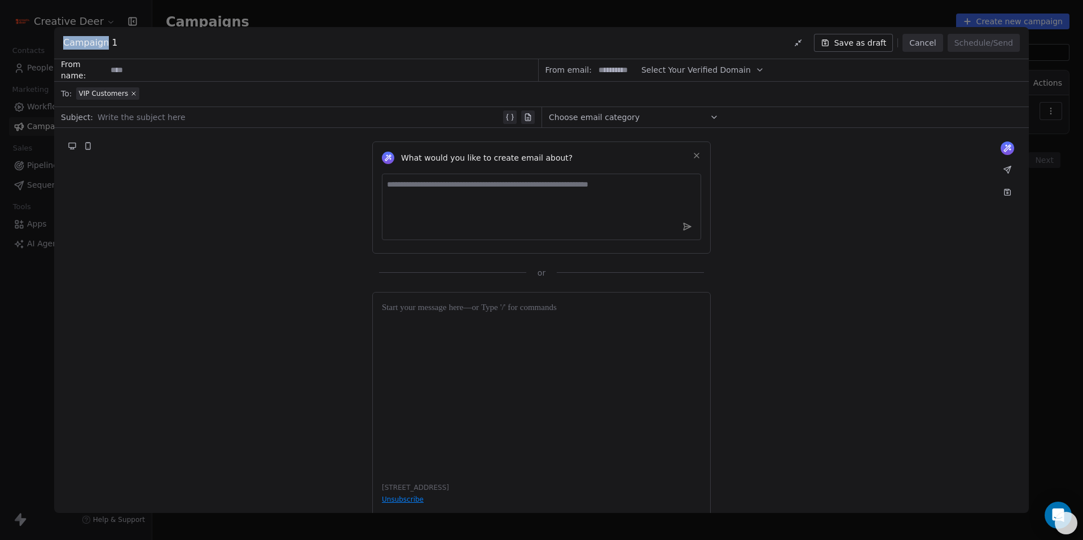
click at [41, 67] on div "Campaign 1 Save as draft Cancel Schedule/Send From name: From email: Select You…" at bounding box center [541, 270] width 1083 height 540
click at [38, 69] on div "Campaign 1 Save as draft Cancel Schedule/Send From name: From email: Select You…" at bounding box center [541, 270] width 1083 height 540
click at [47, 65] on div "Campaign 1 Save as draft Cancel Schedule/Send From name: From email: Select You…" at bounding box center [541, 270] width 1083 height 540
click at [920, 48] on button "Cancel" at bounding box center [922, 43] width 40 height 18
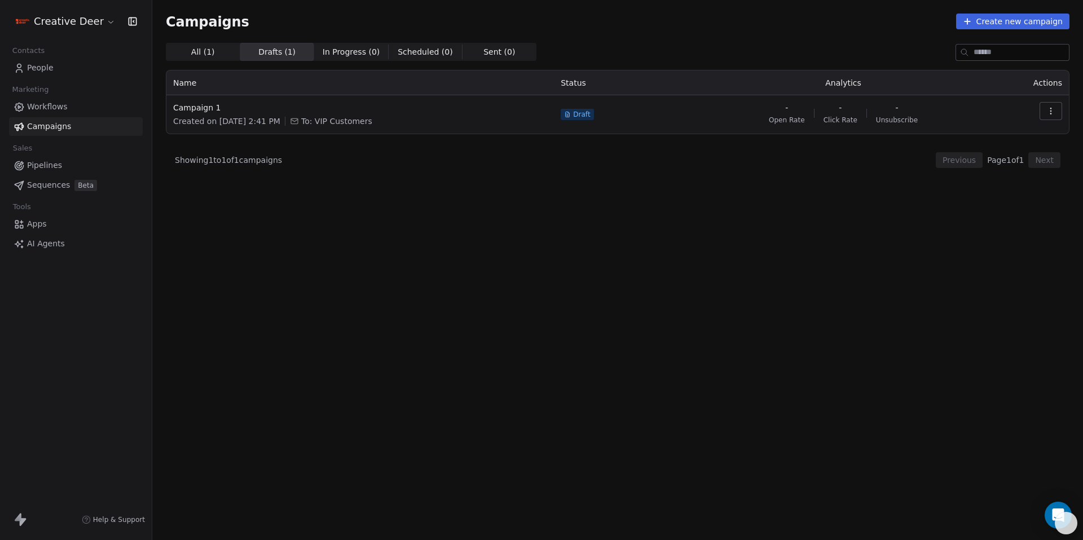
click at [28, 68] on span "People" at bounding box center [40, 68] width 27 height 12
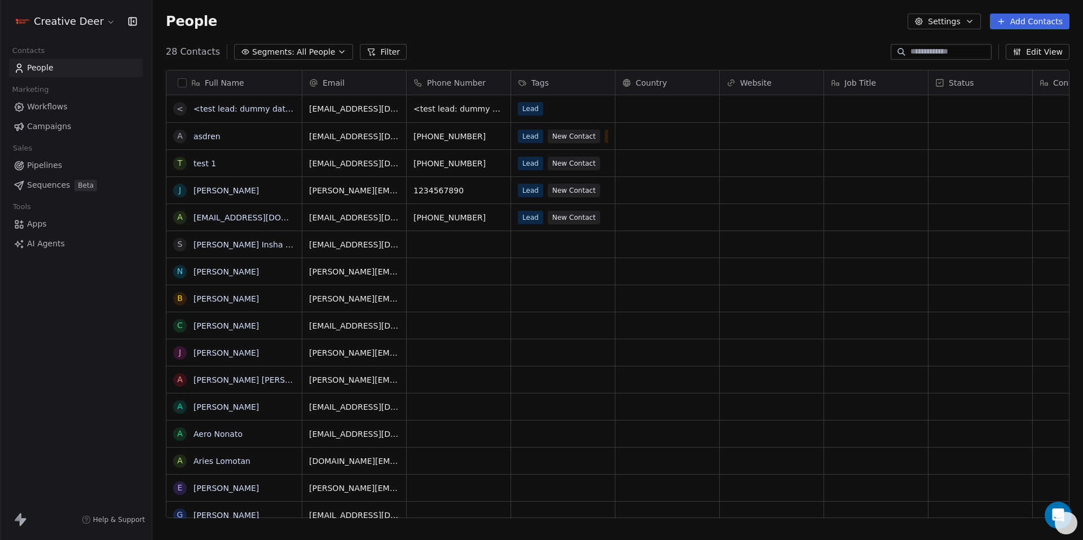
scroll to position [467, 922]
click at [271, 53] on span "Segments:" at bounding box center [273, 52] width 42 height 12
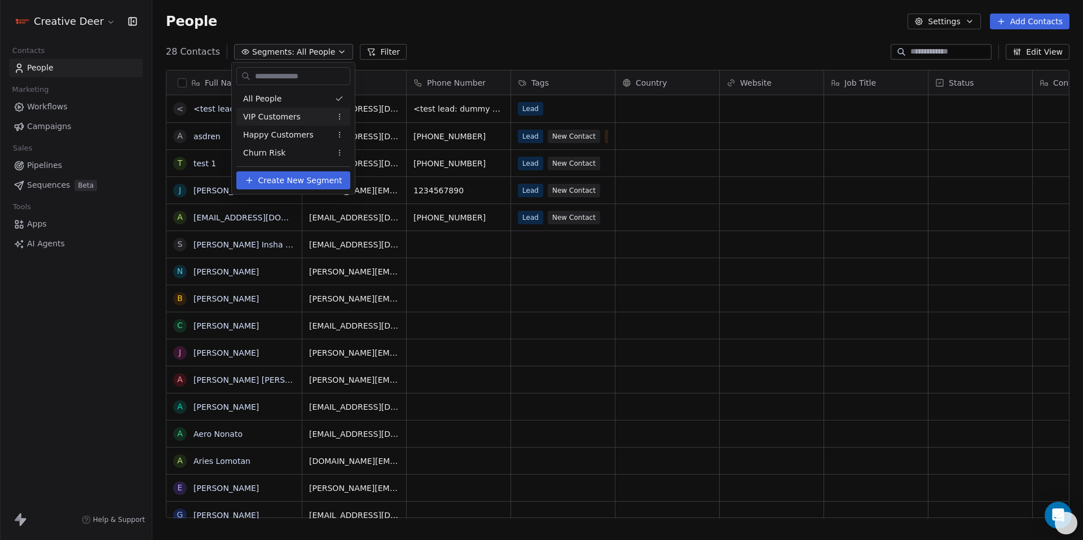
click at [275, 120] on span "VIP Customers" at bounding box center [272, 117] width 58 height 12
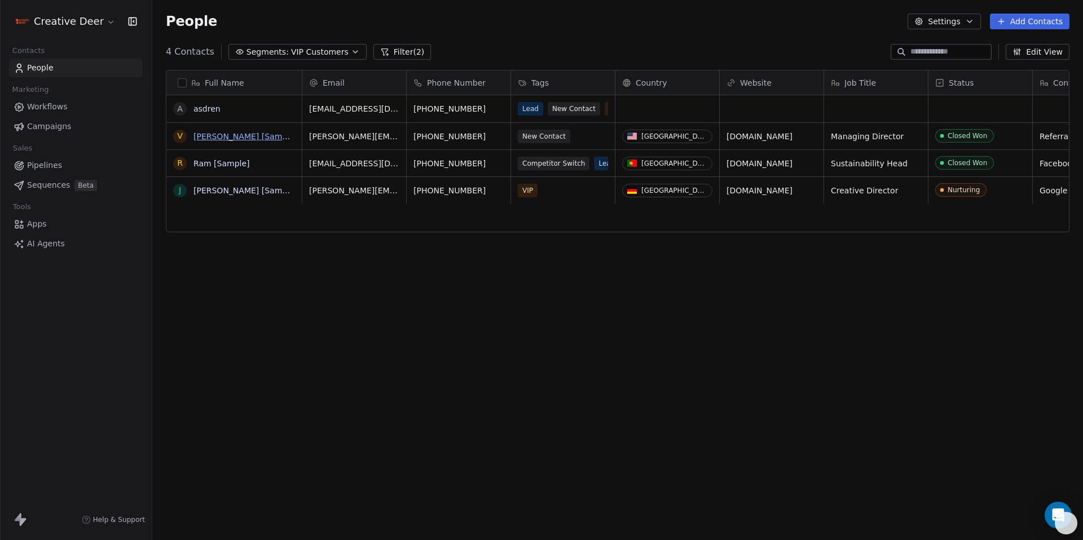
click at [225, 140] on link "[PERSON_NAME] [Sample]" at bounding box center [245, 136] width 104 height 9
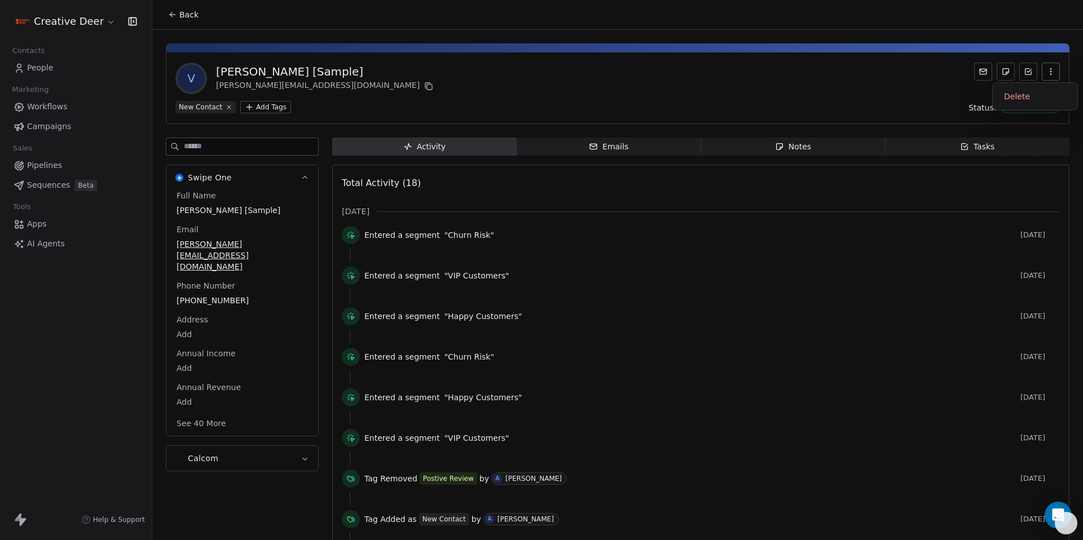
click at [1046, 68] on icon "button" at bounding box center [1050, 71] width 9 height 9
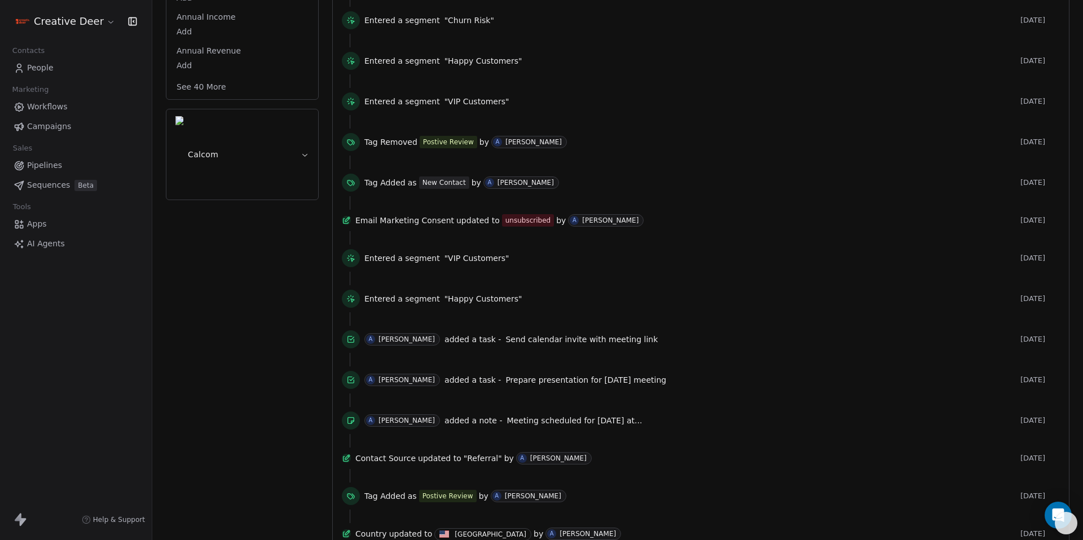
scroll to position [337, 0]
click at [49, 62] on span "People" at bounding box center [40, 68] width 27 height 12
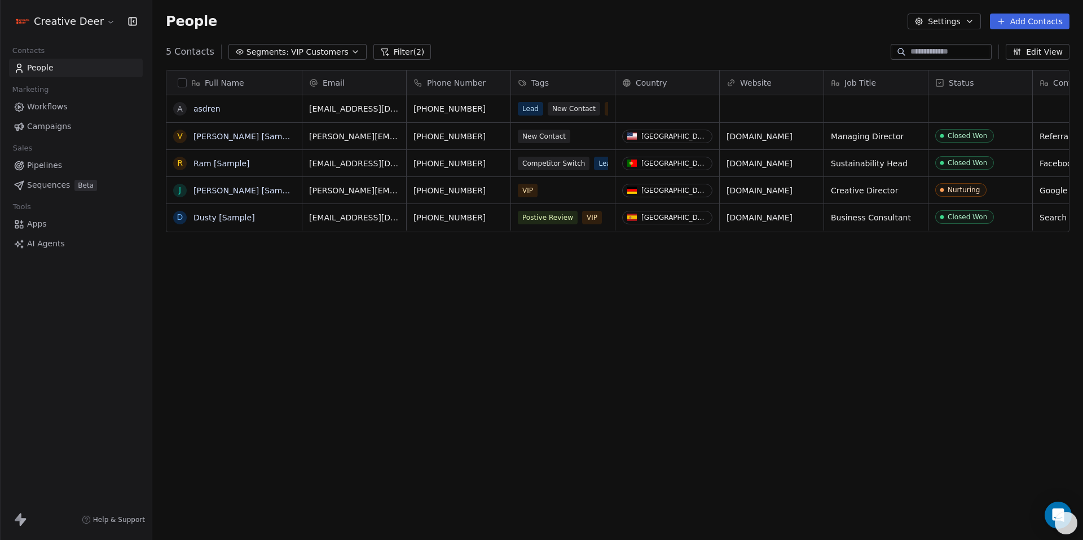
scroll to position [467, 922]
click at [964, 135] on div "Closed Won" at bounding box center [967, 136] width 39 height 8
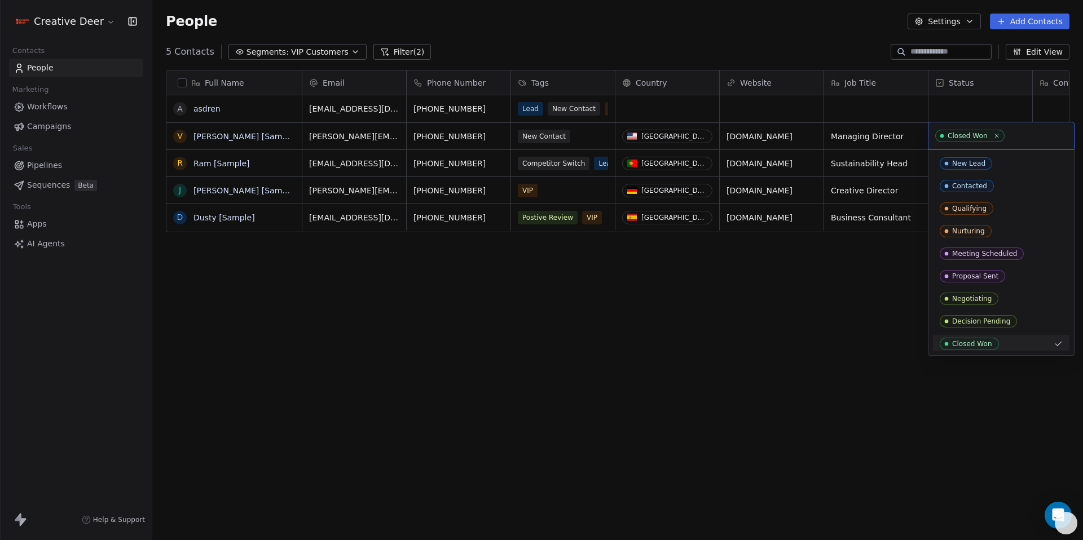
scroll to position [2, 0]
click at [964, 135] on div "Closed Won" at bounding box center [967, 136] width 40 height 8
click at [669, 443] on html "Creative Deer Contacts People Marketing Workflows Campaigns Sales Pipelines Seq…" at bounding box center [541, 270] width 1083 height 540
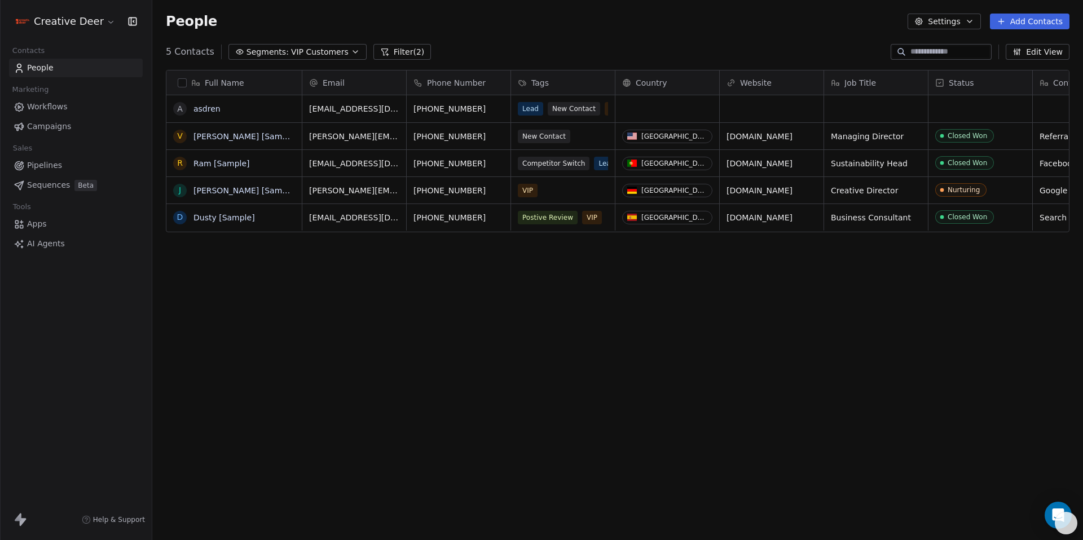
drag, startPoint x: 945, startPoint y: 259, endPoint x: 535, endPoint y: 290, distance: 411.7
click at [532, 292] on div "Full Name a asdren V [PERSON_NAME] [Sample] [PERSON_NAME] [Sample] [PERSON_NAME…" at bounding box center [617, 298] width 930 height 475
drag, startPoint x: 564, startPoint y: 455, endPoint x: 344, endPoint y: 448, distance: 220.0
click at [320, 469] on div "Full Name a asdren V [PERSON_NAME] [Sample] [PERSON_NAME] [Sample] [PERSON_NAME…" at bounding box center [617, 298] width 930 height 475
drag, startPoint x: 535, startPoint y: 280, endPoint x: 527, endPoint y: 280, distance: 8.5
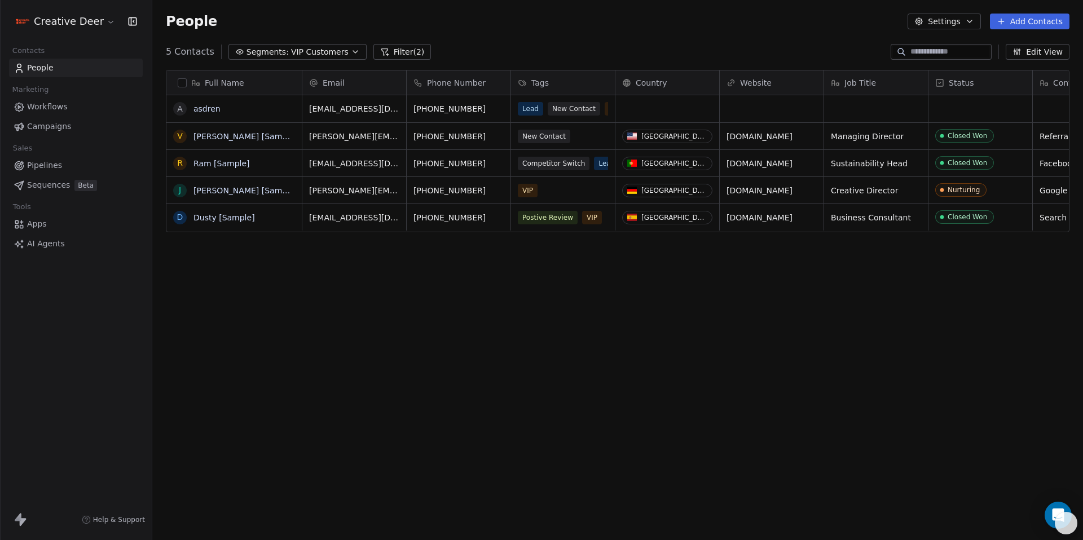
click at [527, 280] on div "Full Name a asdren V [PERSON_NAME] [Sample] [PERSON_NAME] [Sample] [PERSON_NAME…" at bounding box center [617, 298] width 930 height 475
drag, startPoint x: 778, startPoint y: 72, endPoint x: 670, endPoint y: 81, distance: 108.1
click at [647, 86] on div "Full Name a asdren V [PERSON_NAME] [Sample] [PERSON_NAME] [Sample] [PERSON_NAME…" at bounding box center [617, 151] width 902 height 162
drag, startPoint x: 1024, startPoint y: 202, endPoint x: 991, endPoint y: 170, distance: 45.9
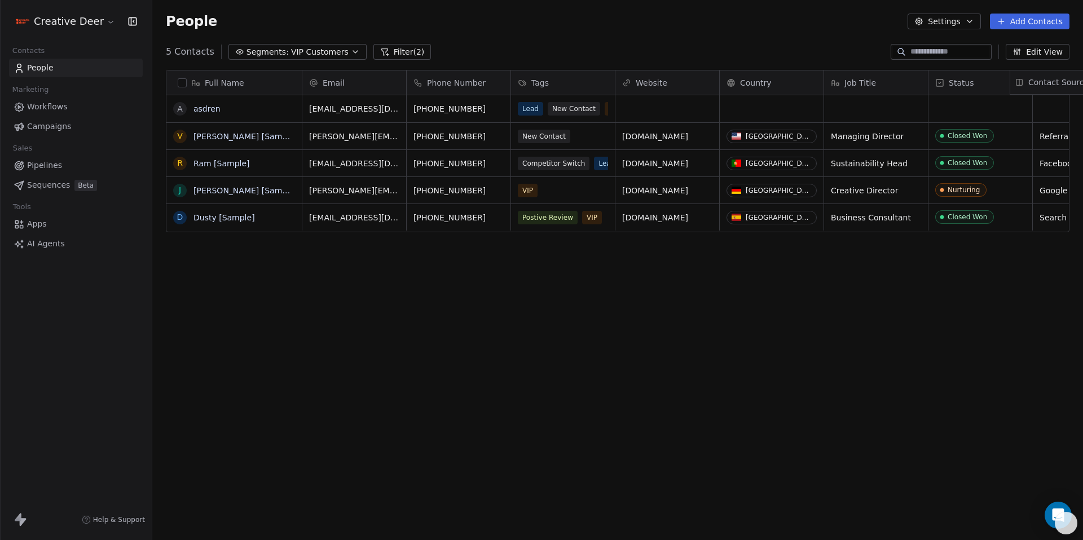
drag, startPoint x: 1043, startPoint y: 76, endPoint x: 1013, endPoint y: 85, distance: 31.4
click at [1013, 85] on div "Full Name a asdren V [PERSON_NAME] [Sample] [PERSON_NAME] [Sample] [PERSON_NAME…" at bounding box center [617, 151] width 902 height 162
click at [1013, 85] on div "Status" at bounding box center [980, 82] width 104 height 24
drag, startPoint x: 1013, startPoint y: 85, endPoint x: 982, endPoint y: 80, distance: 31.4
click at [933, 89] on html "Creative Deer Contacts People Marketing Workflows Campaigns Sales Pipelines Seq…" at bounding box center [541, 270] width 1083 height 540
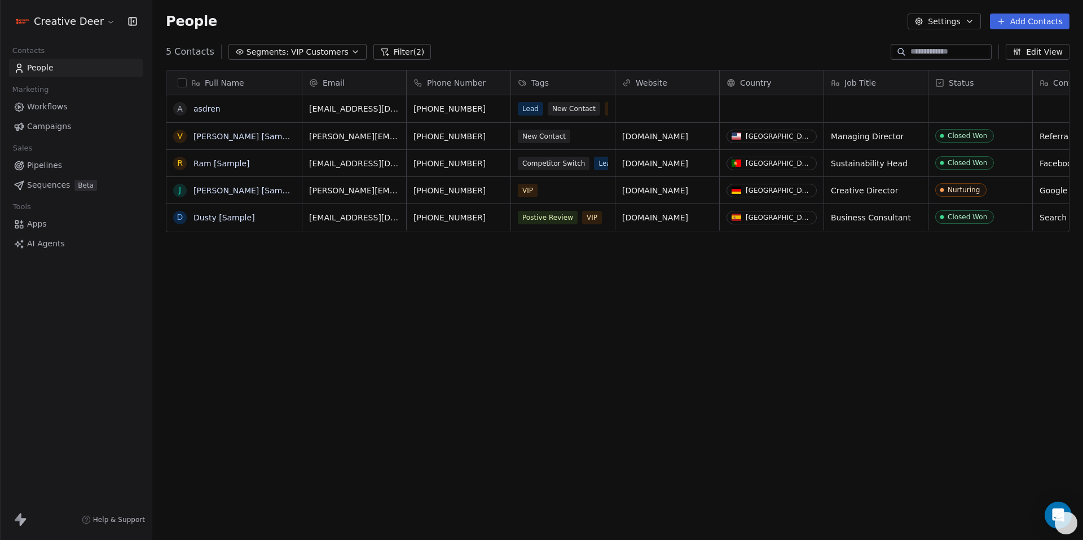
click at [996, 78] on div "Status" at bounding box center [979, 82] width 88 height 11
click at [1038, 51] on html "Creative Deer Contacts People Marketing Workflows Campaigns Sales Pipelines Seq…" at bounding box center [541, 270] width 1083 height 540
click at [1038, 51] on button "Edit View" at bounding box center [1037, 52] width 64 height 16
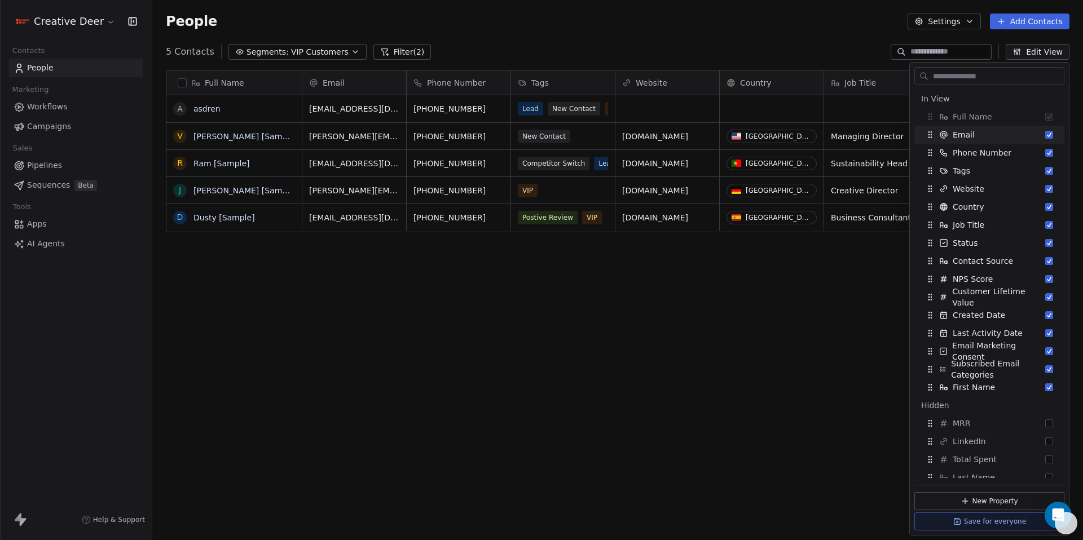
click at [737, 306] on div "Full Name a asdren V [PERSON_NAME] [Sample] [PERSON_NAME] [Sample] [PERSON_NAME…" at bounding box center [617, 298] width 930 height 475
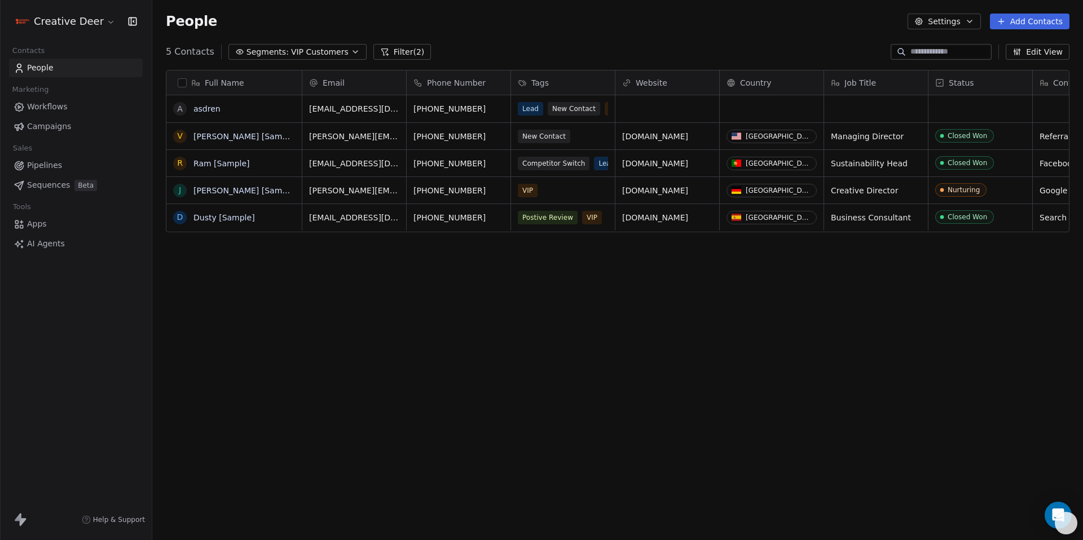
click at [255, 55] on span "Segments:" at bounding box center [267, 52] width 42 height 12
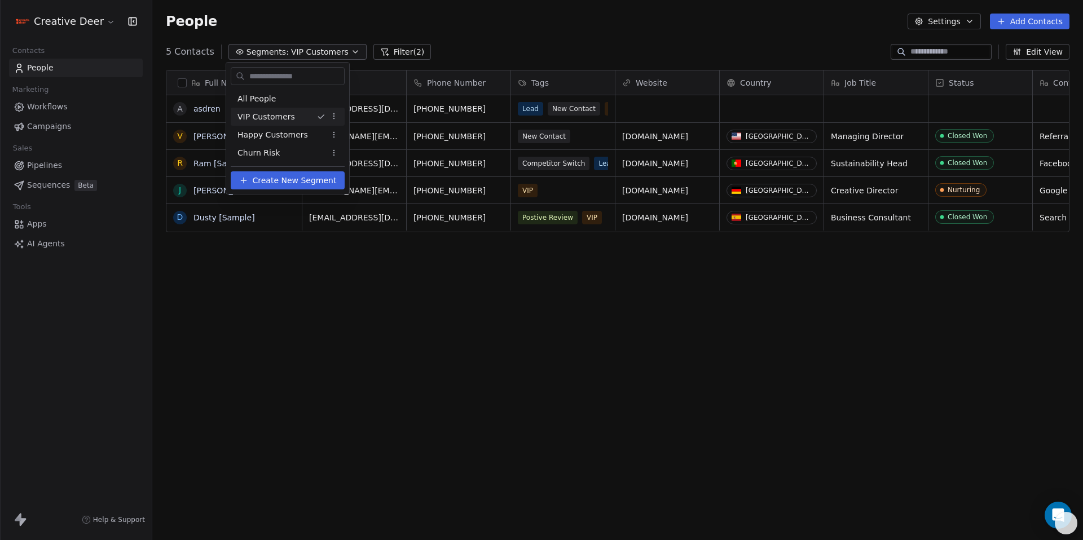
click at [259, 116] on span "VIP Customers" at bounding box center [266, 117] width 58 height 12
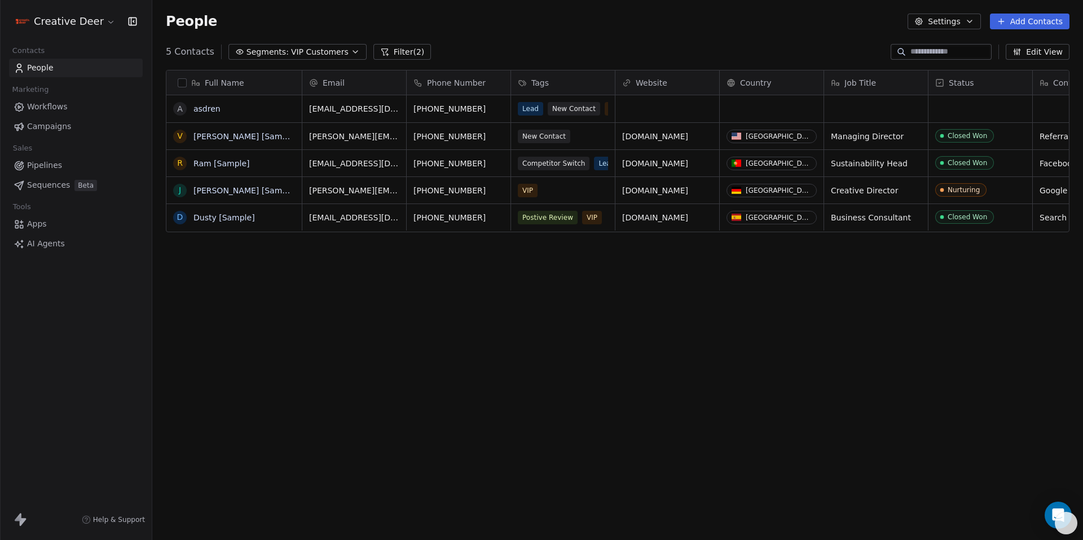
click at [284, 52] on button "Segments: VIP Customers" at bounding box center [297, 52] width 138 height 16
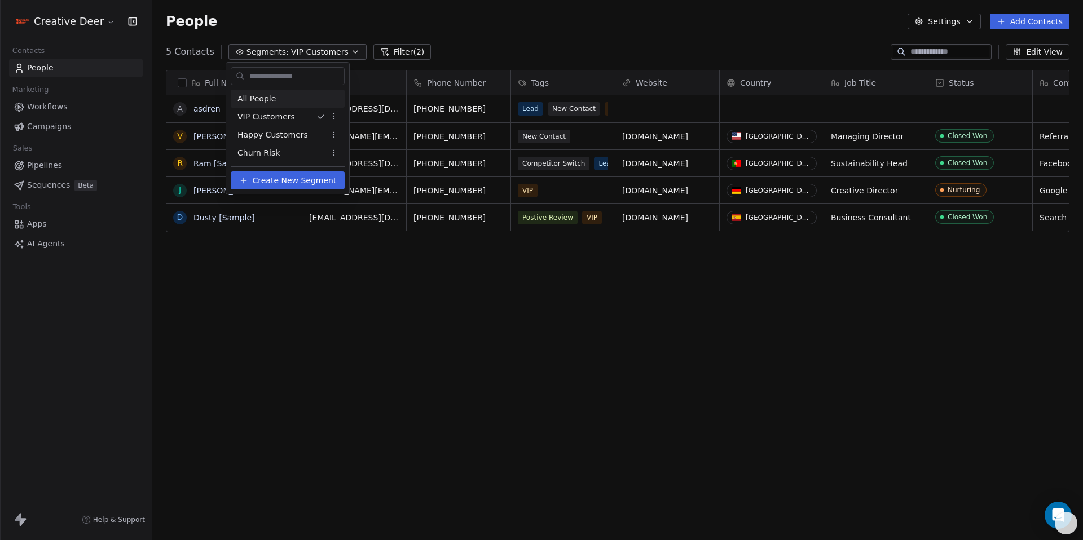
click at [274, 100] on div "All People" at bounding box center [288, 99] width 114 height 18
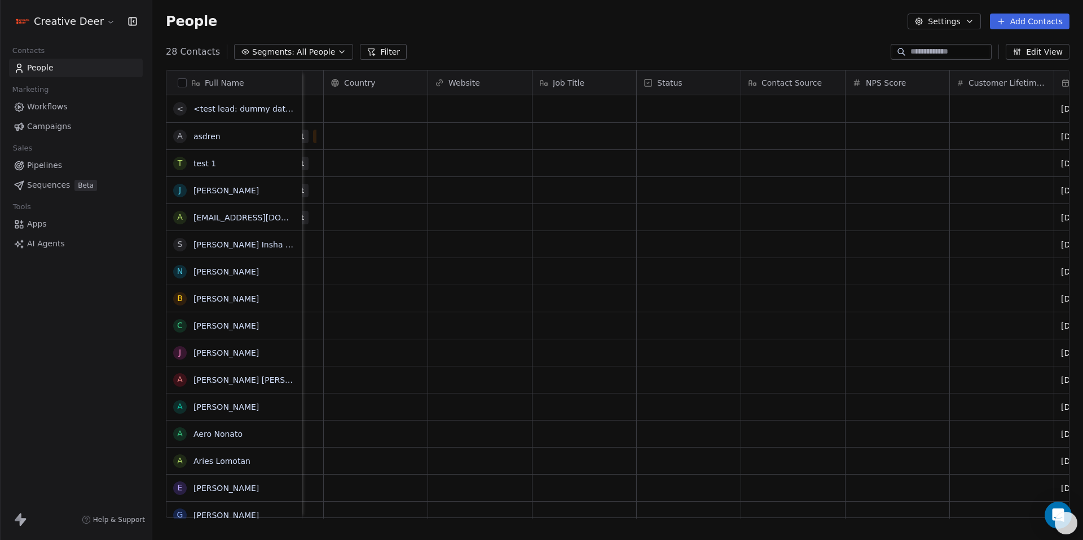
scroll to position [0, 290]
click at [676, 110] on div "grid" at bounding box center [690, 108] width 104 height 27
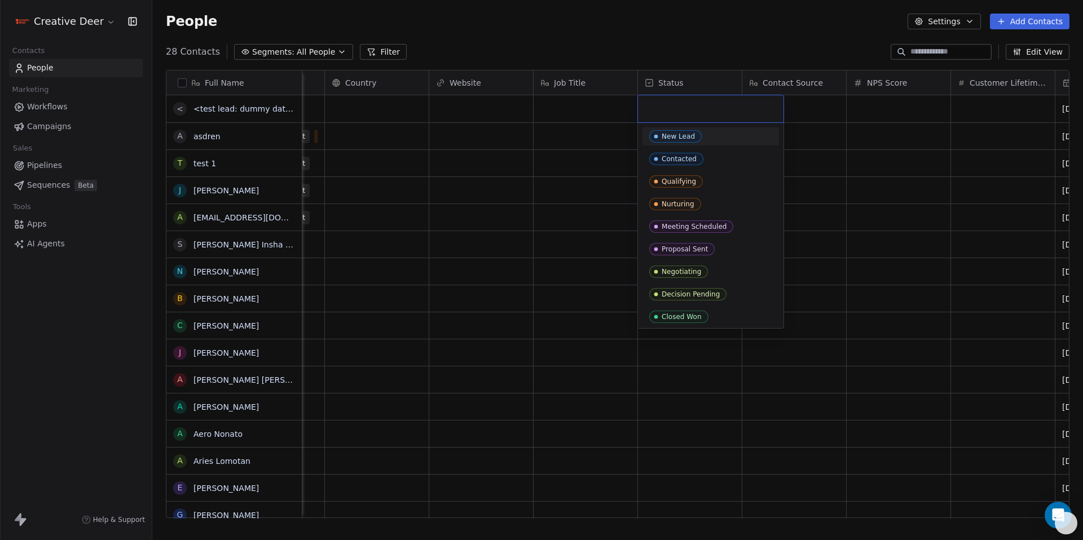
click at [676, 110] on input "text" at bounding box center [711, 109] width 132 height 12
click at [674, 110] on input "text" at bounding box center [711, 109] width 132 height 12
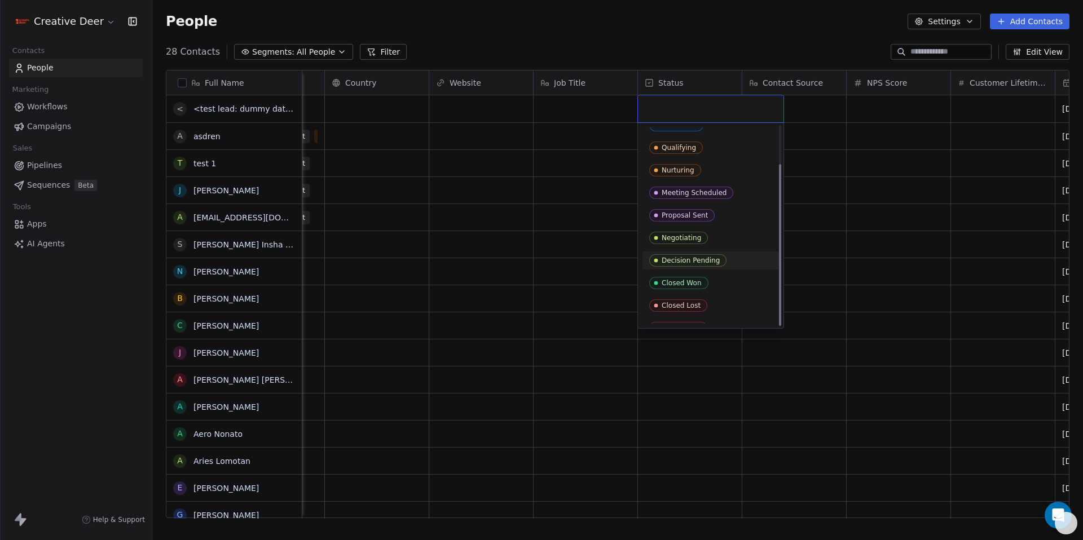
scroll to position [47, 0]
click at [568, 110] on html "Creative Deer Contacts People Marketing Workflows Campaigns Sales Pipelines Seq…" at bounding box center [541, 270] width 1083 height 540
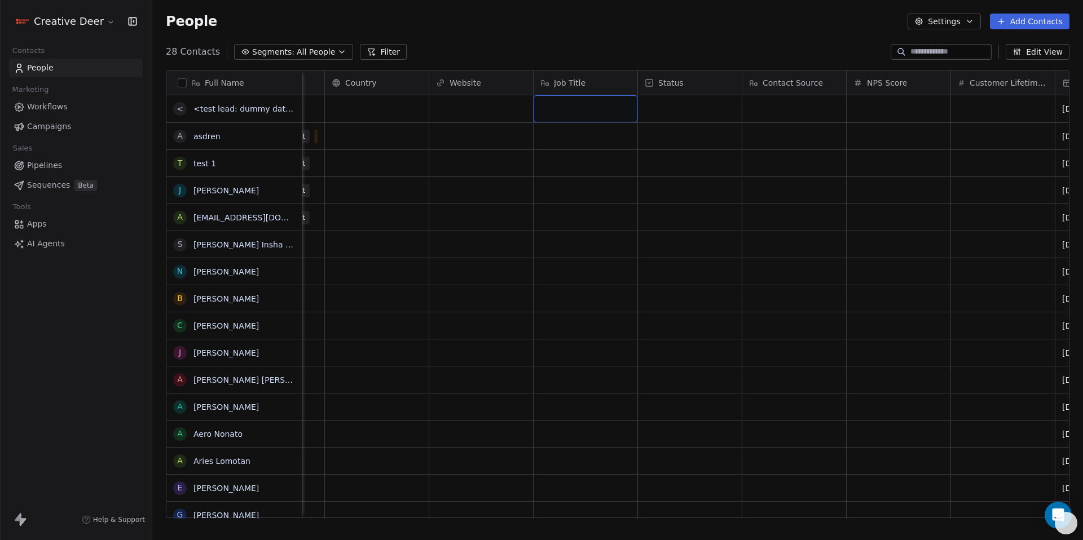
click at [567, 109] on div "grid" at bounding box center [585, 108] width 104 height 27
click at [567, 109] on textarea at bounding box center [585, 113] width 103 height 35
click at [442, 113] on html "Creative Deer Contacts People Marketing Workflows Campaigns Sales Pipelines Seq…" at bounding box center [541, 270] width 1083 height 540
click at [443, 113] on div "grid" at bounding box center [481, 108] width 104 height 27
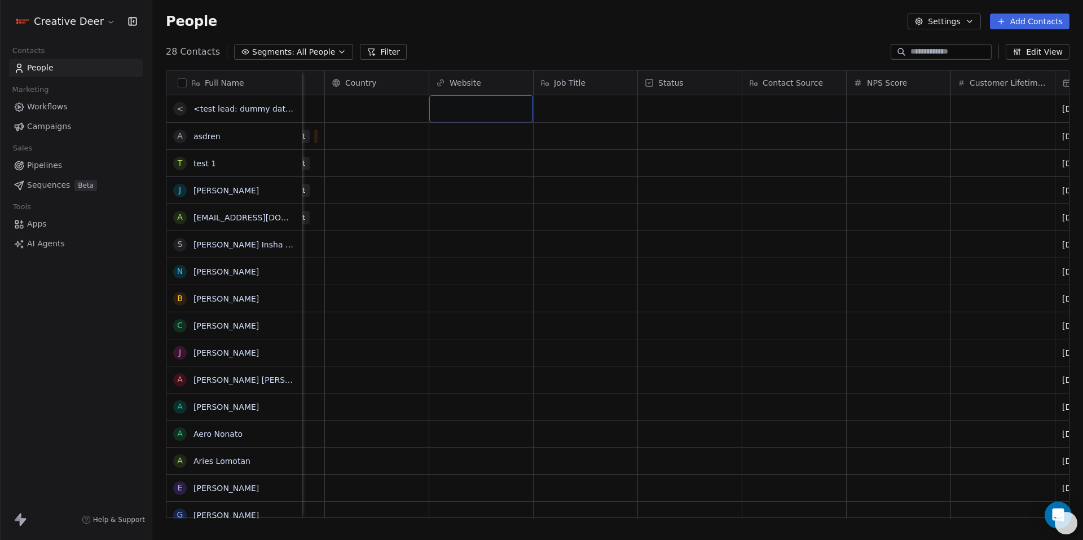
click at [443, 113] on div "grid" at bounding box center [481, 108] width 104 height 27
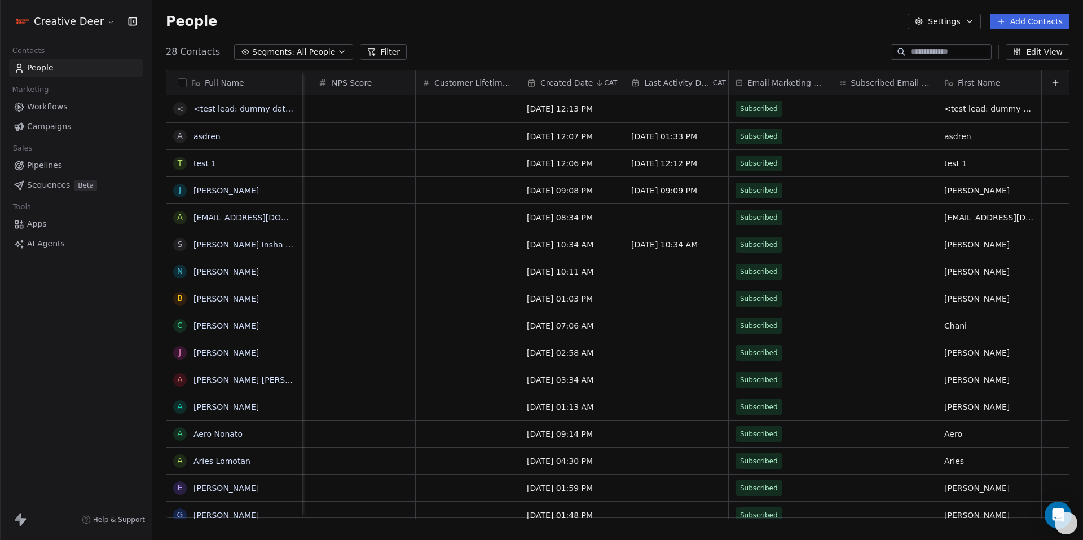
scroll to position [0, 0]
